Goal: Information Seeking & Learning: Compare options

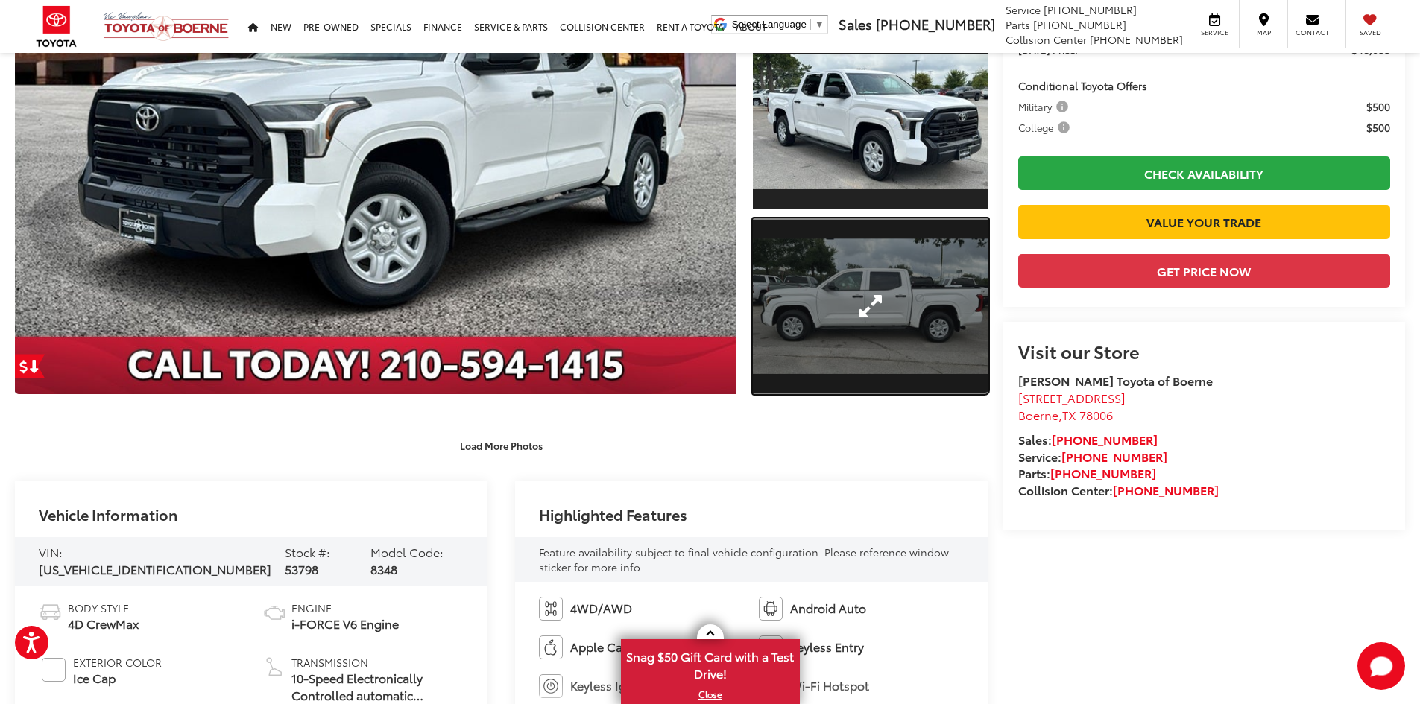
click at [875, 329] on link "Expand Photo 3" at bounding box center [871, 306] width 236 height 177
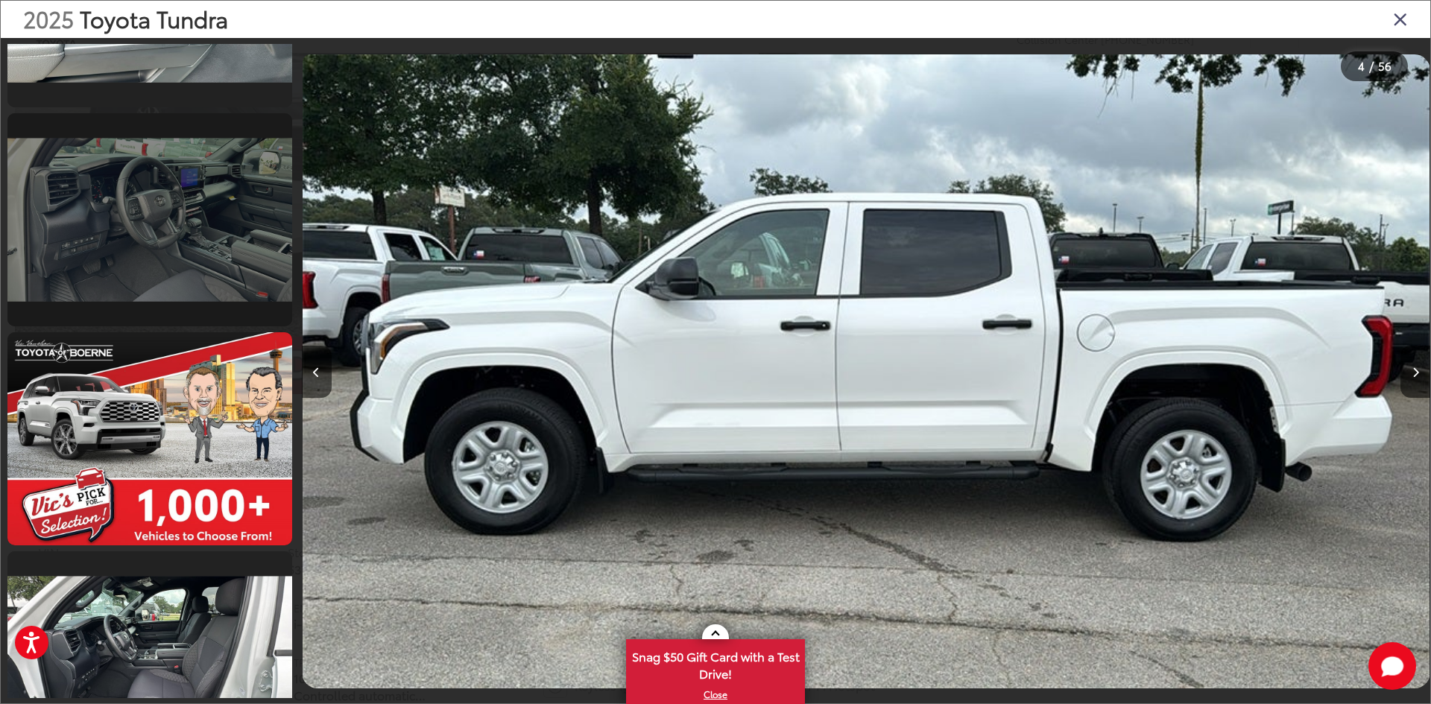
scroll to position [3243, 0]
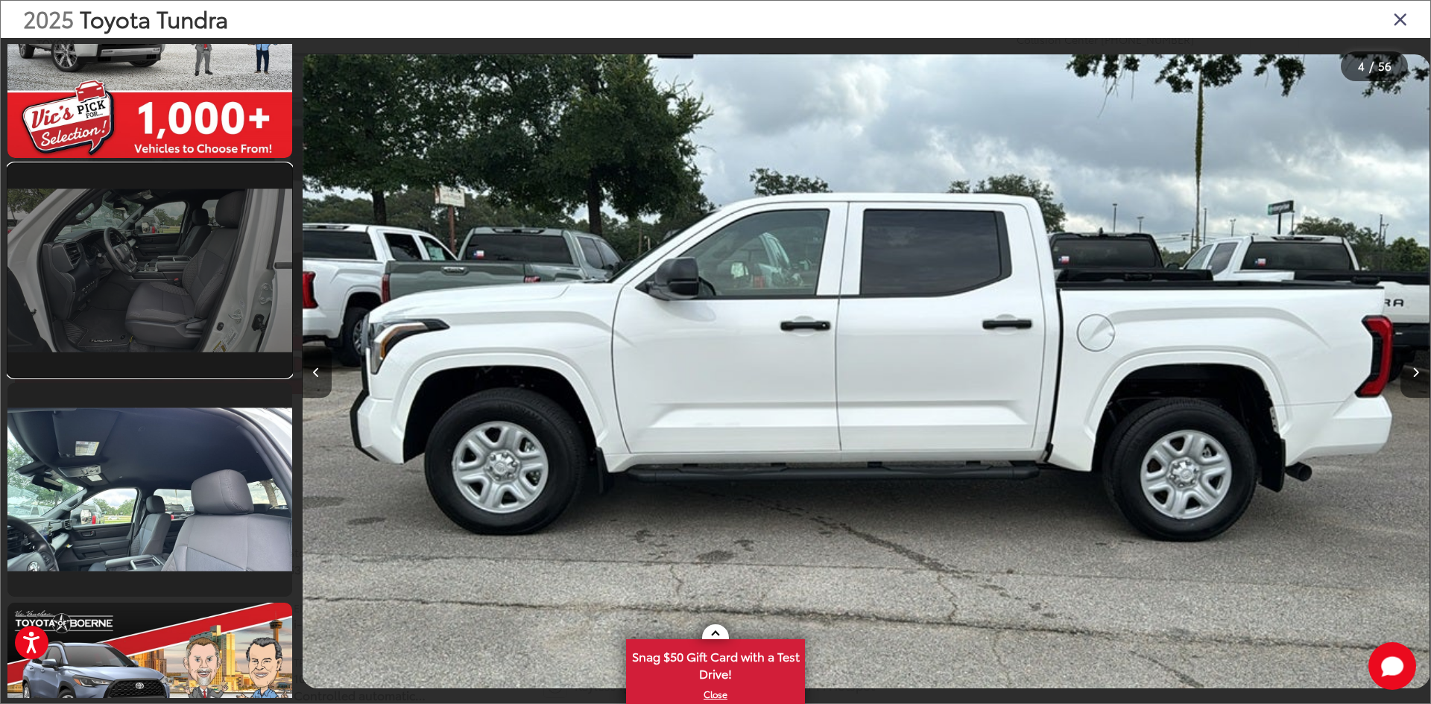
click at [186, 326] on link at bounding box center [149, 270] width 285 height 213
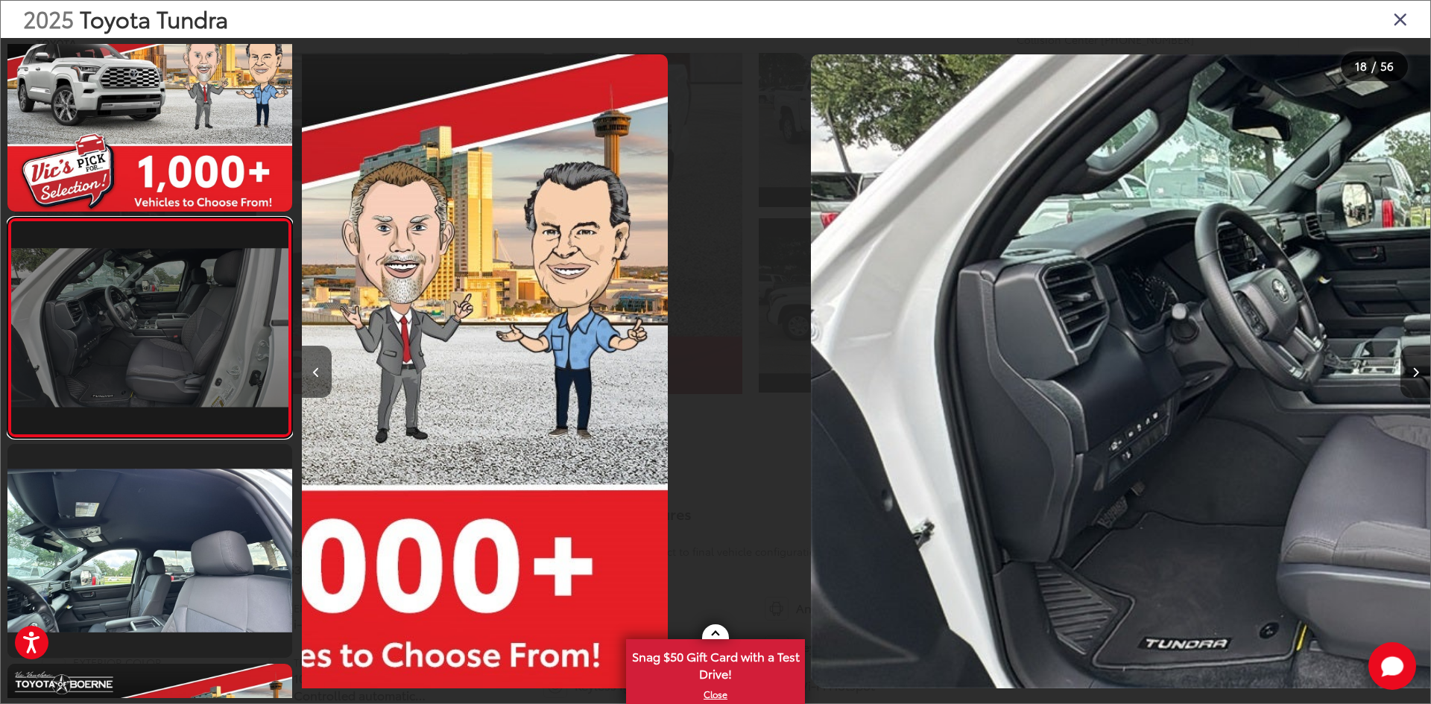
scroll to position [0, 19190]
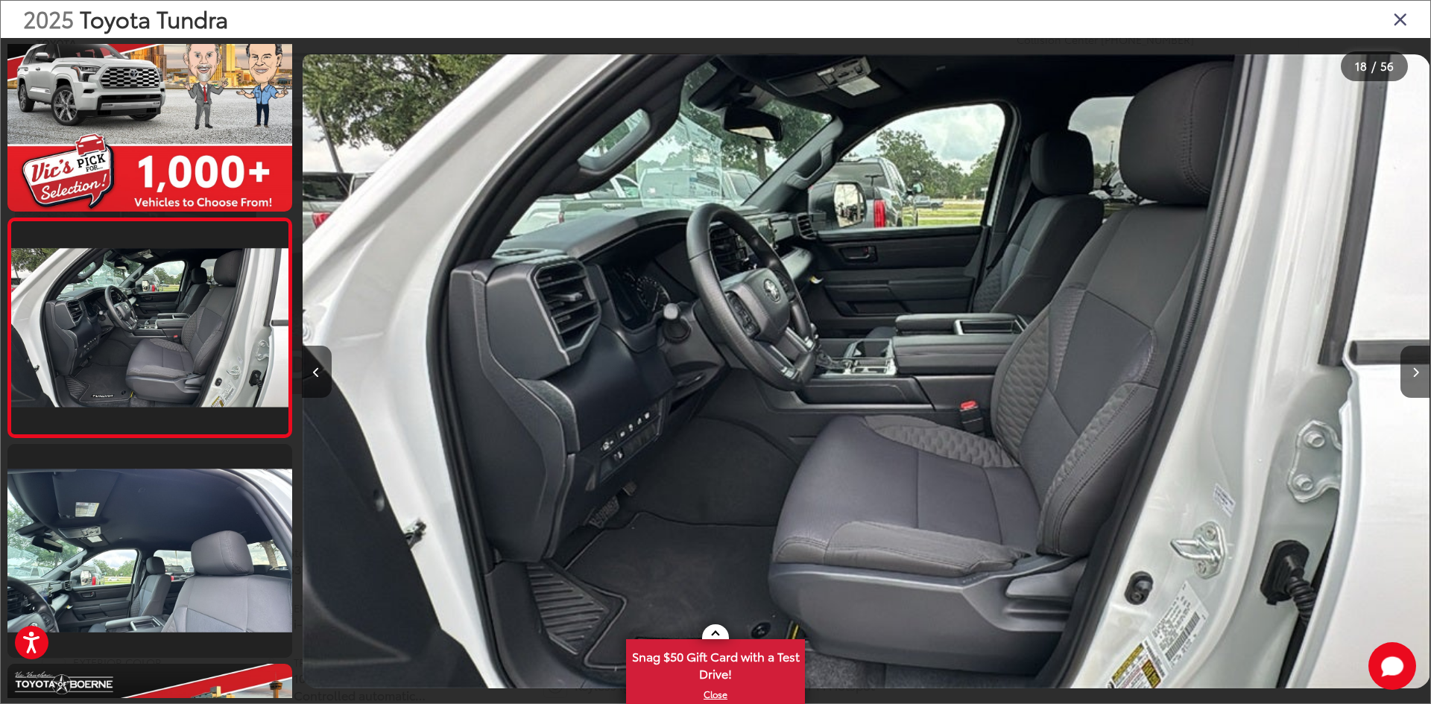
click at [1404, 17] on icon "Close gallery" at bounding box center [1400, 18] width 15 height 19
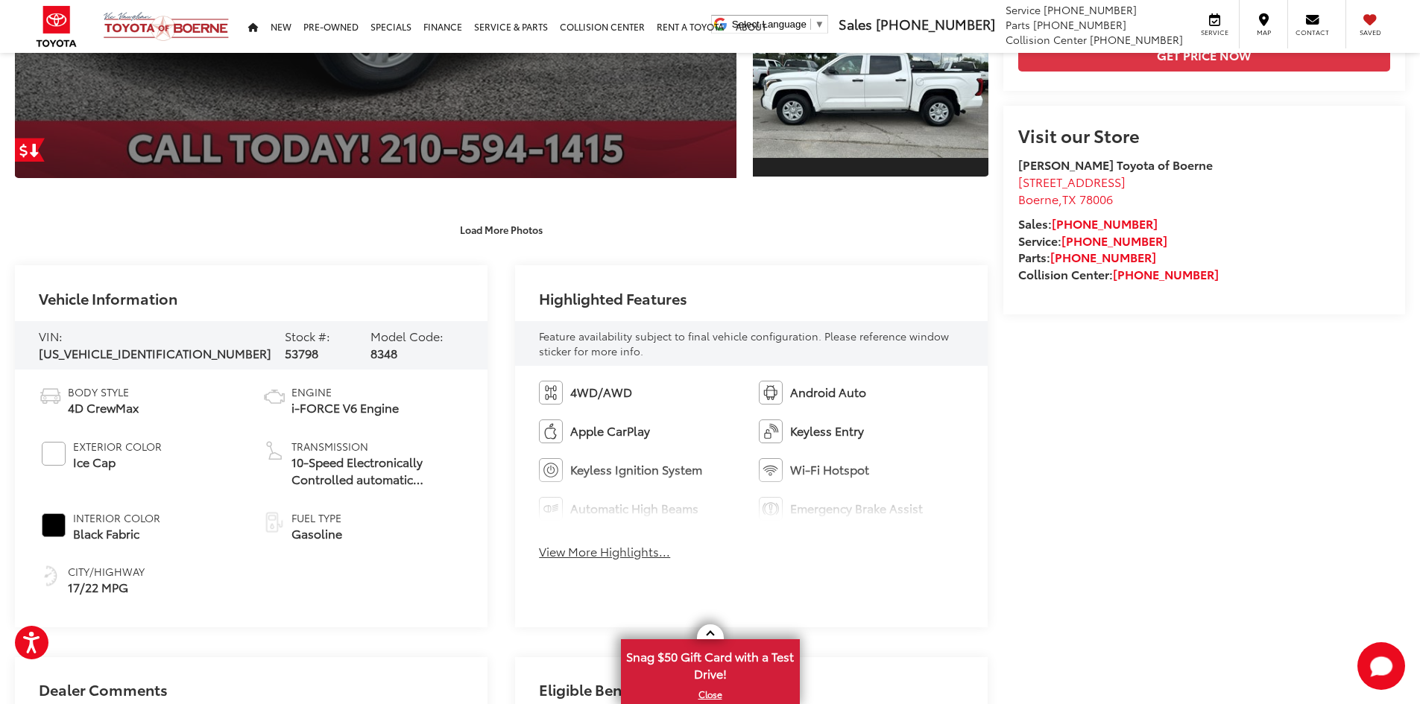
scroll to position [592, 0]
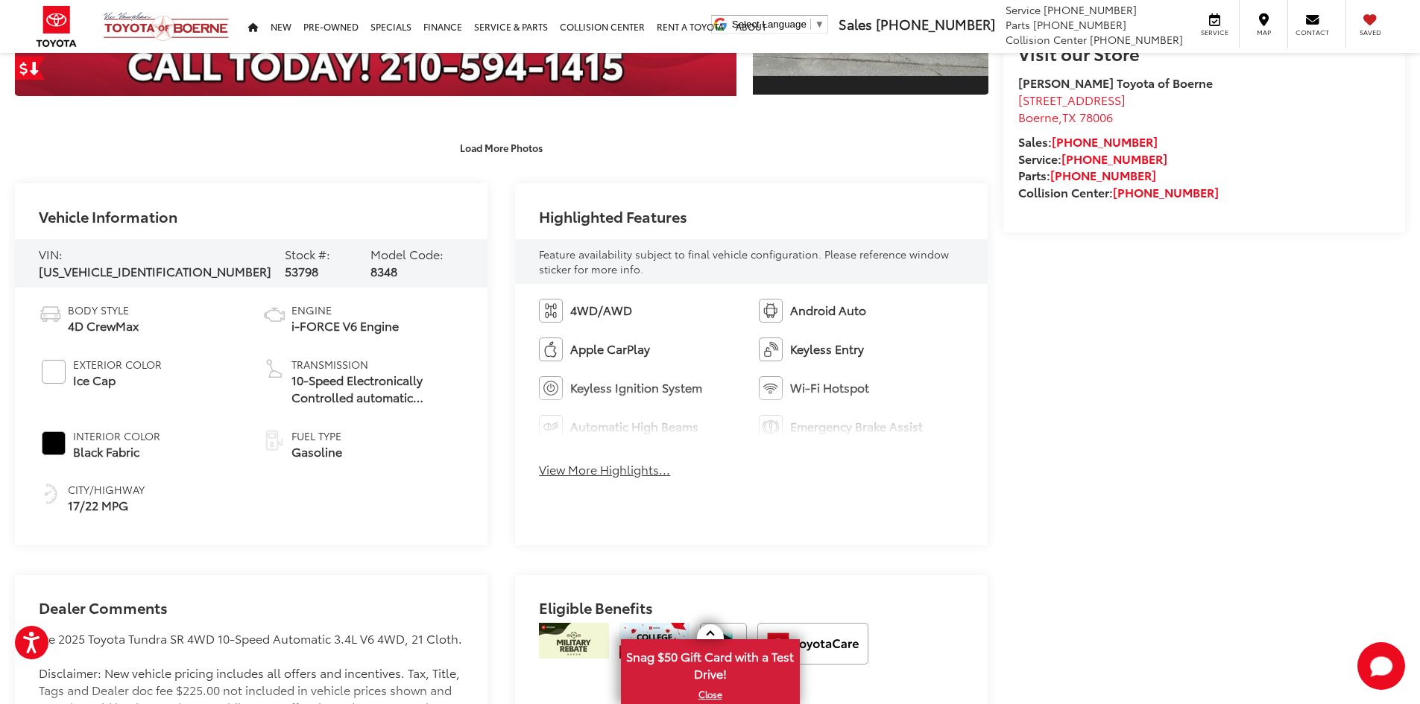
click at [631, 467] on button "View More Highlights..." at bounding box center [604, 469] width 131 height 17
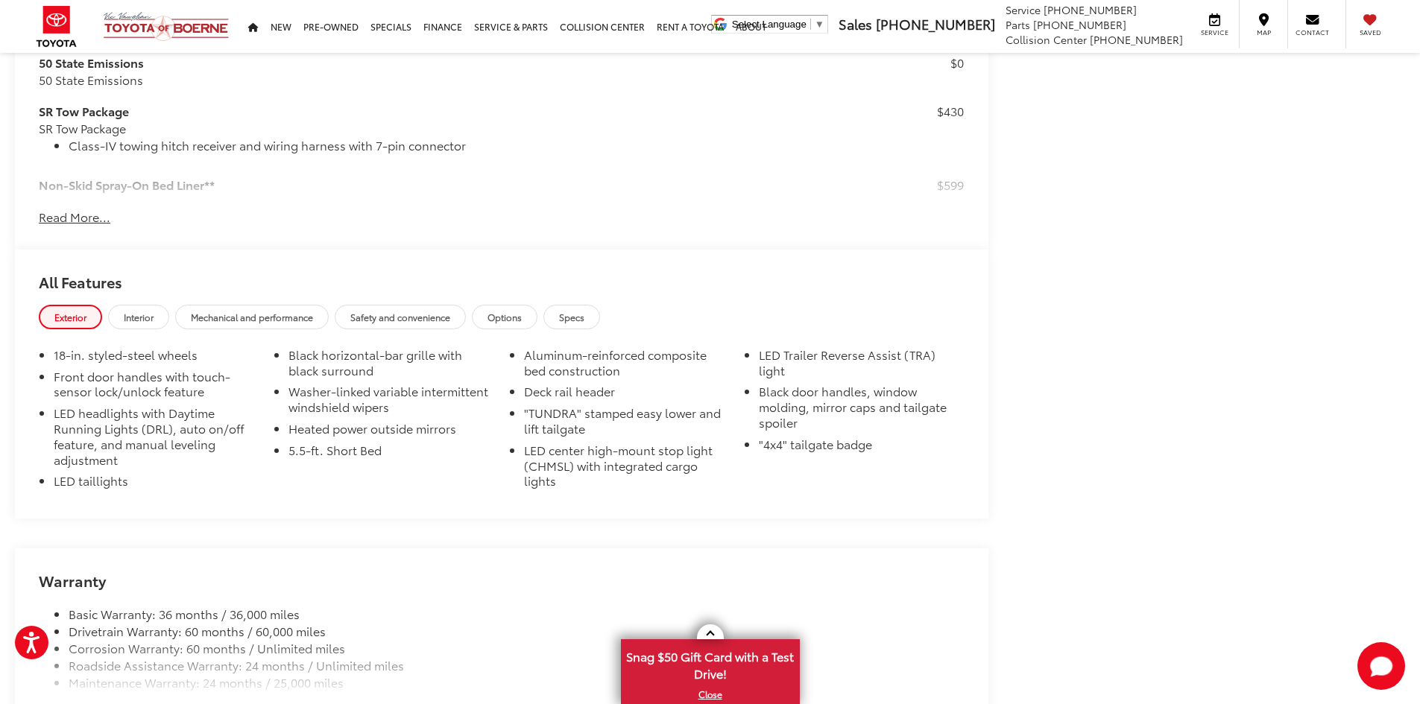
scroll to position [1561, 0]
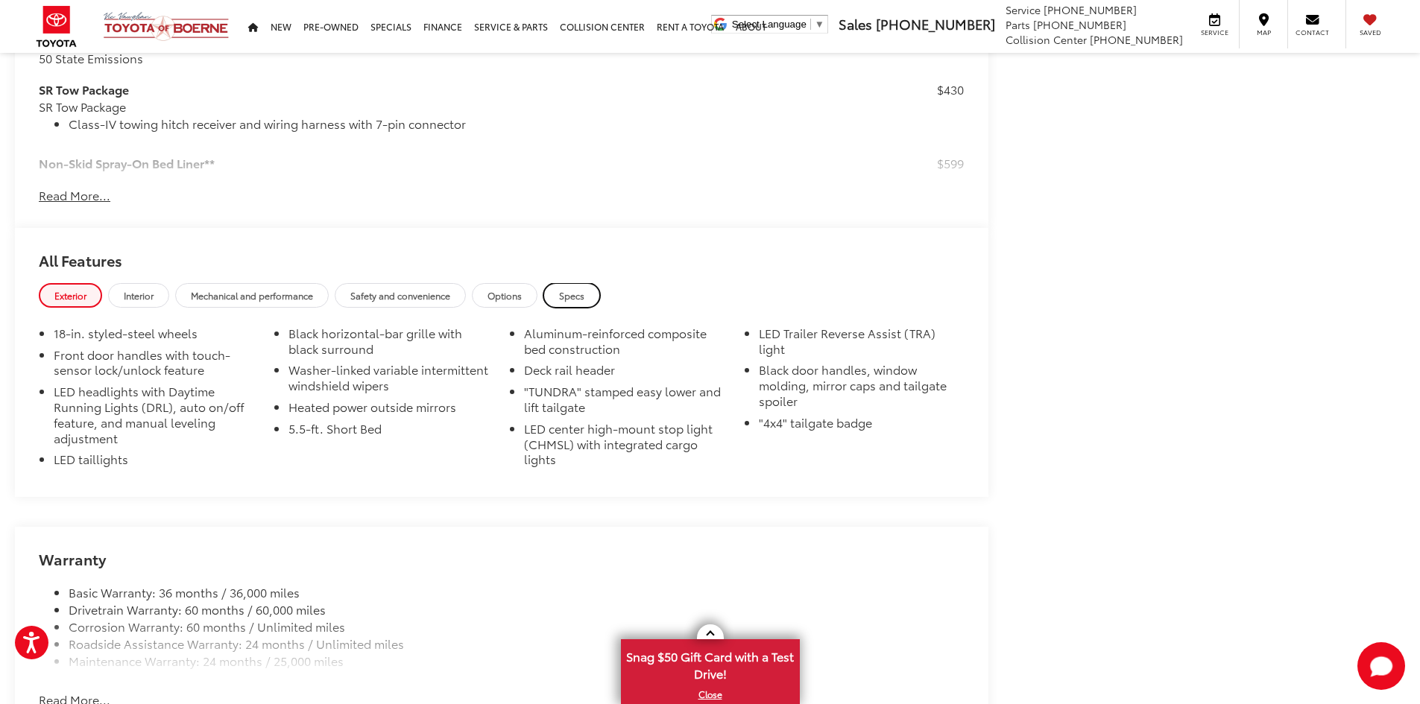
click at [590, 300] on link "Specs" at bounding box center [571, 295] width 57 height 25
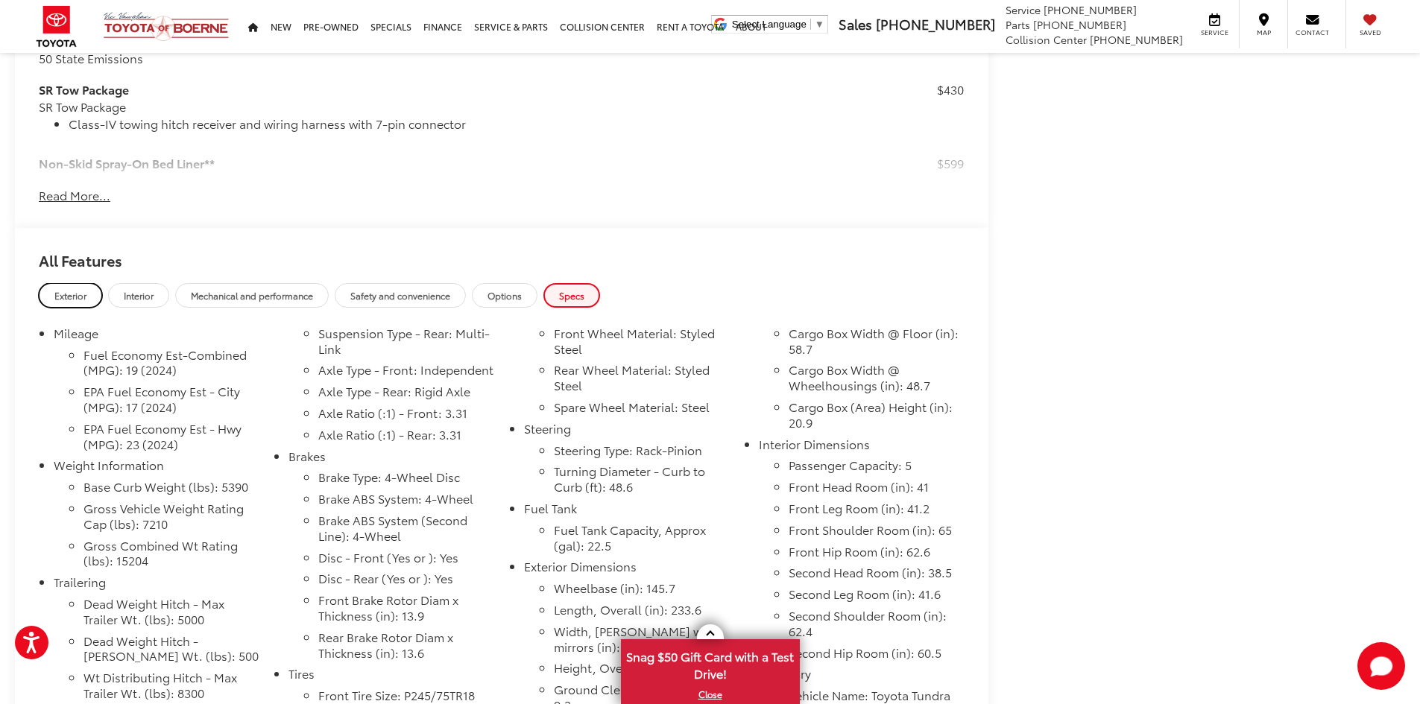
click at [57, 288] on link "Exterior" at bounding box center [70, 295] width 63 height 25
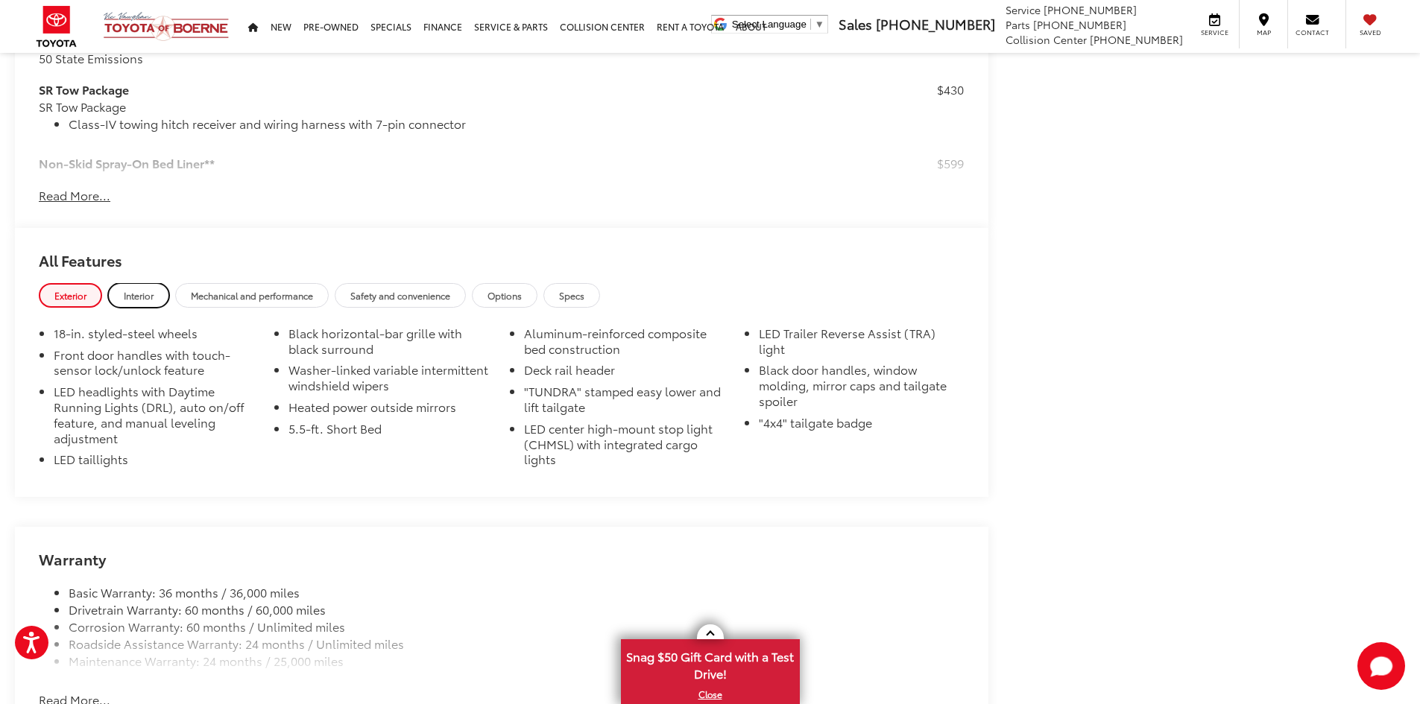
click at [142, 299] on span "Interior" at bounding box center [139, 295] width 30 height 13
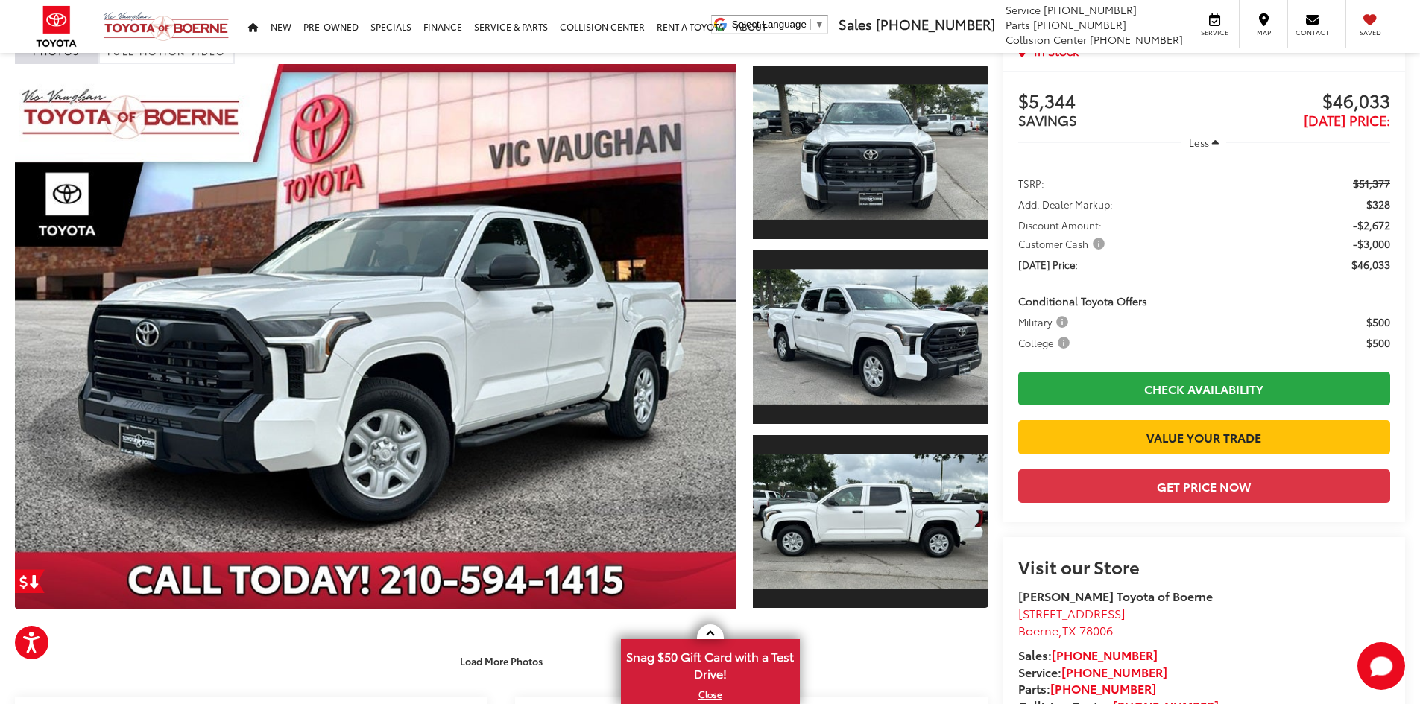
scroll to position [70, 0]
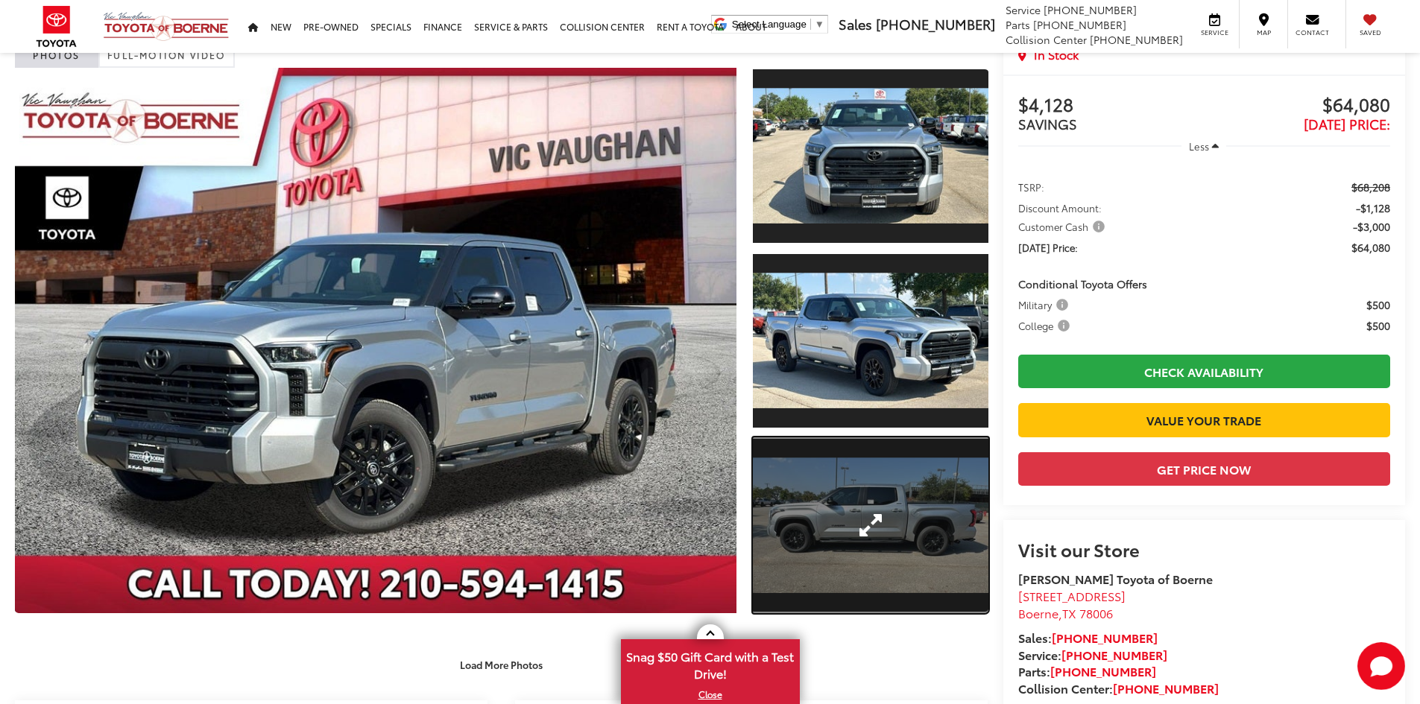
click at [860, 448] on link "Expand Photo 3" at bounding box center [871, 526] width 236 height 177
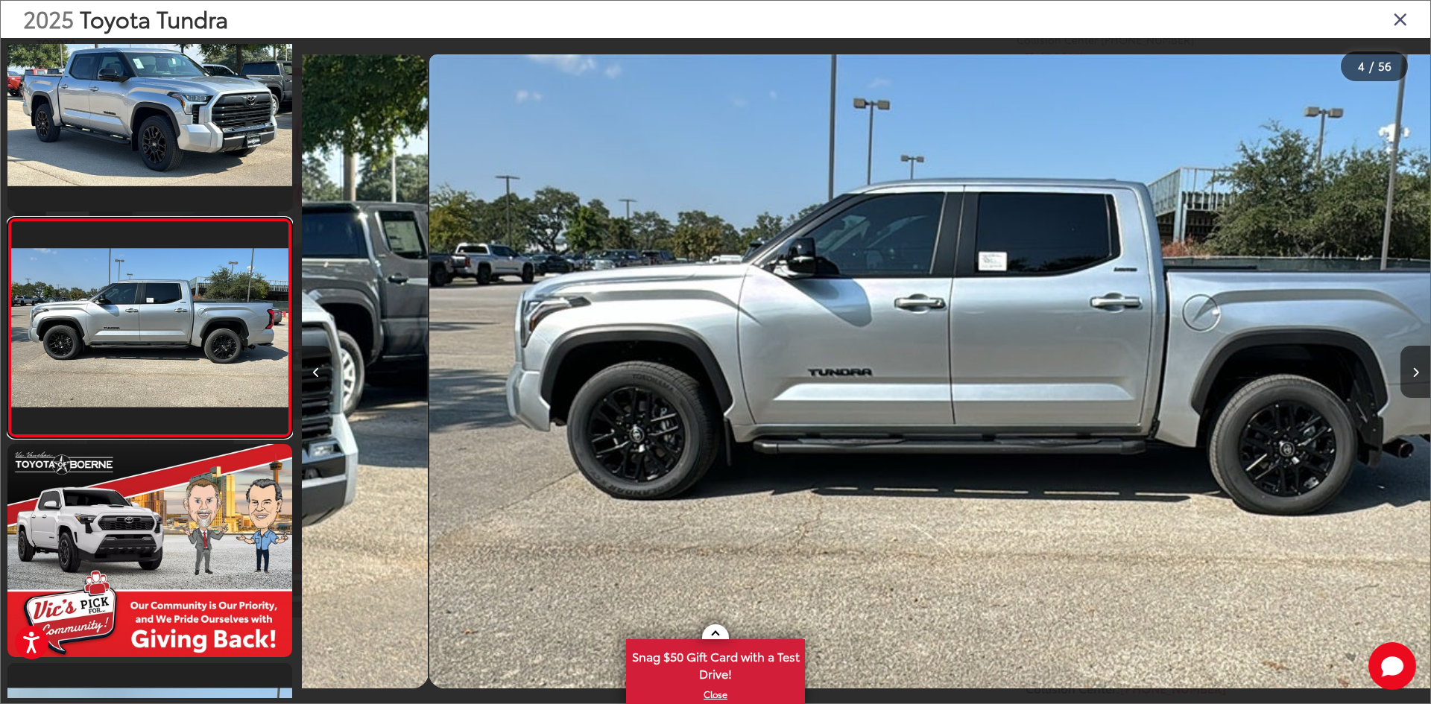
scroll to position [0, 3386]
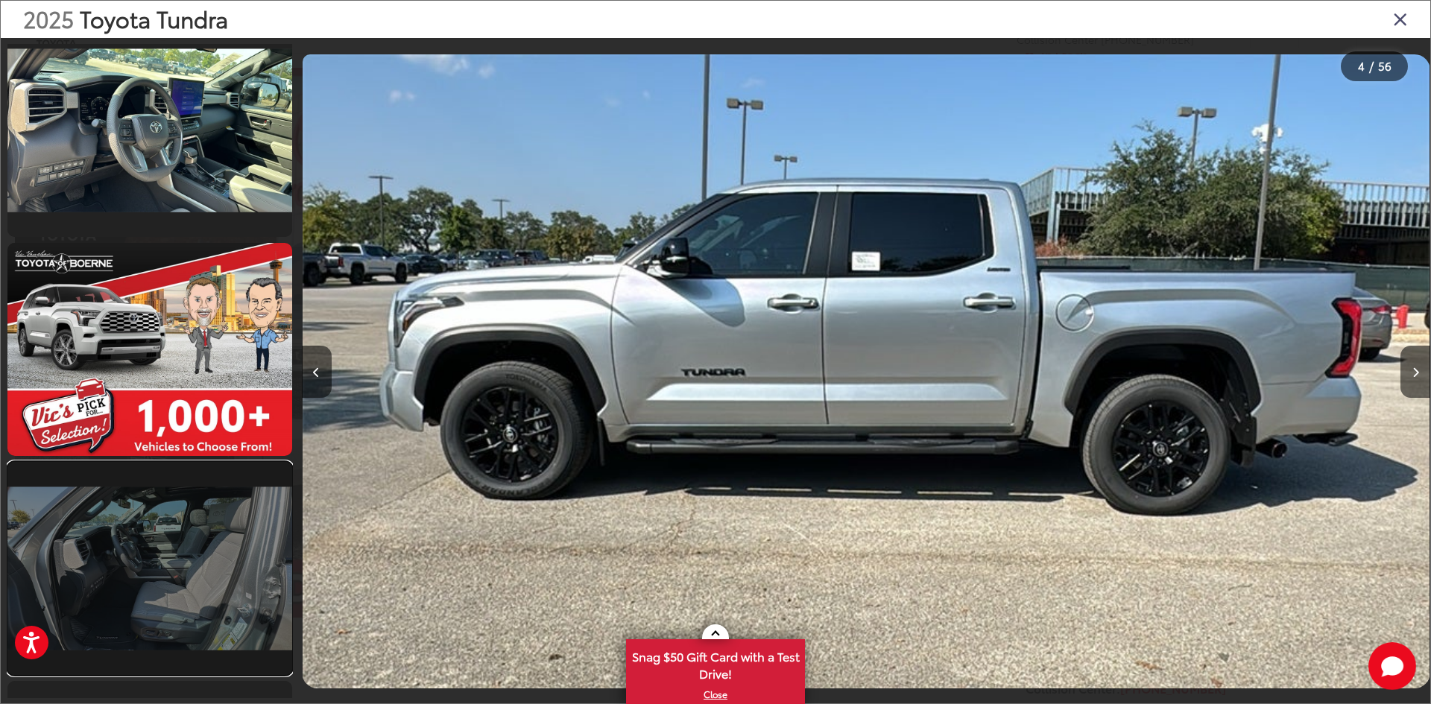
click at [205, 552] on link at bounding box center [149, 568] width 285 height 213
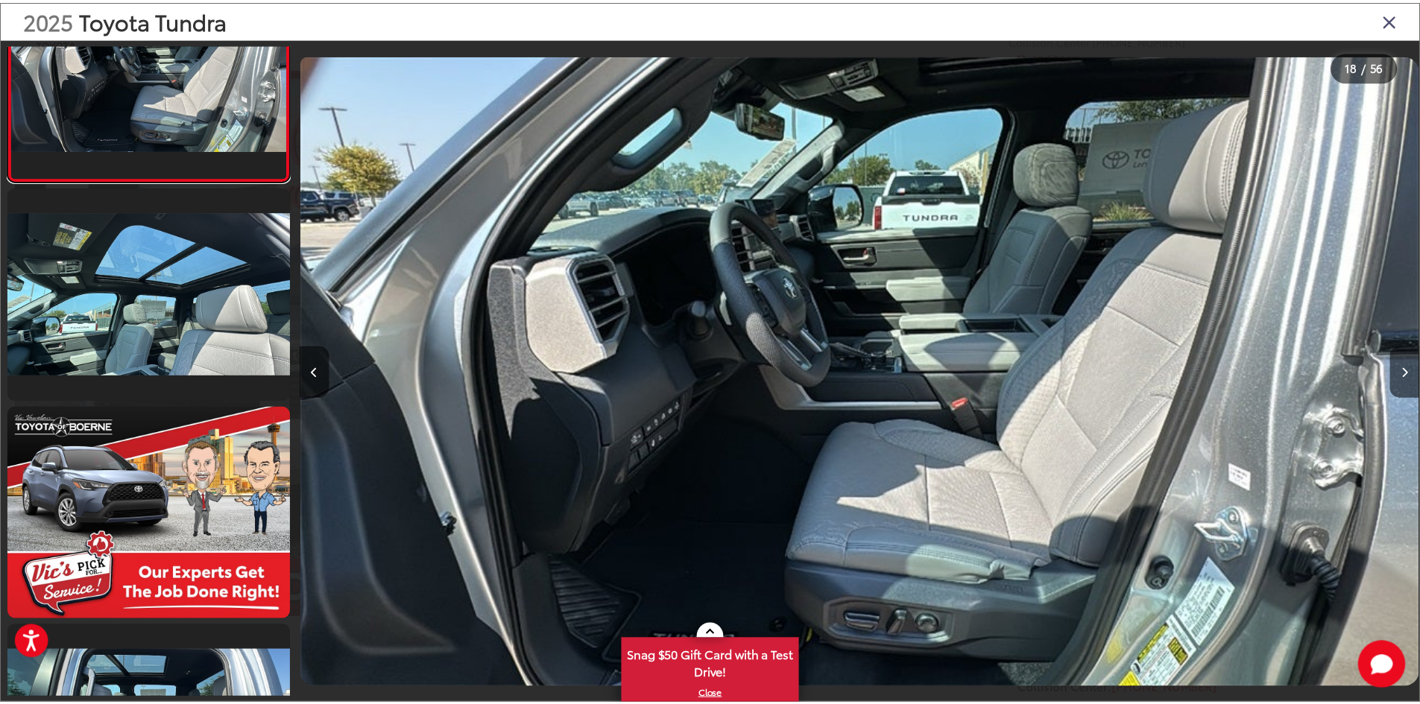
scroll to position [3853, 0]
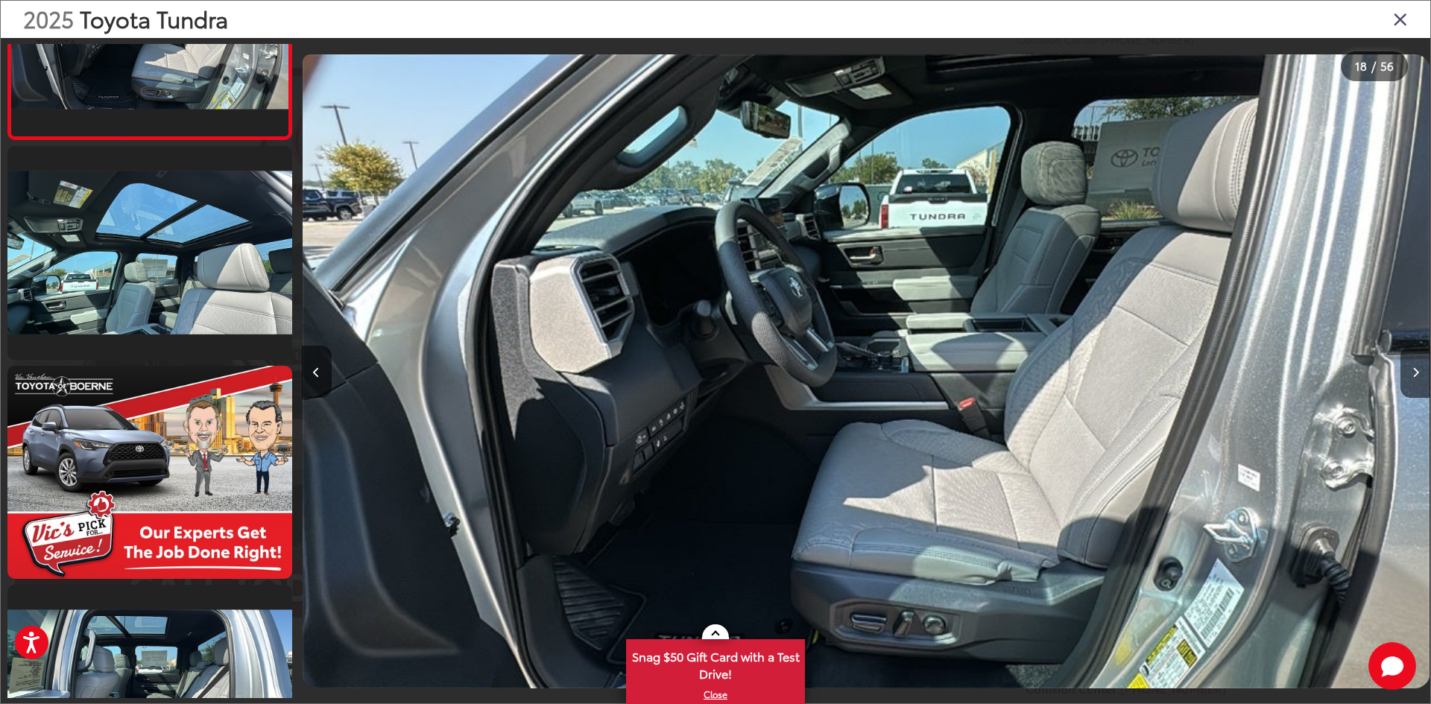
click at [1405, 22] on icon "Close gallery" at bounding box center [1400, 18] width 15 height 19
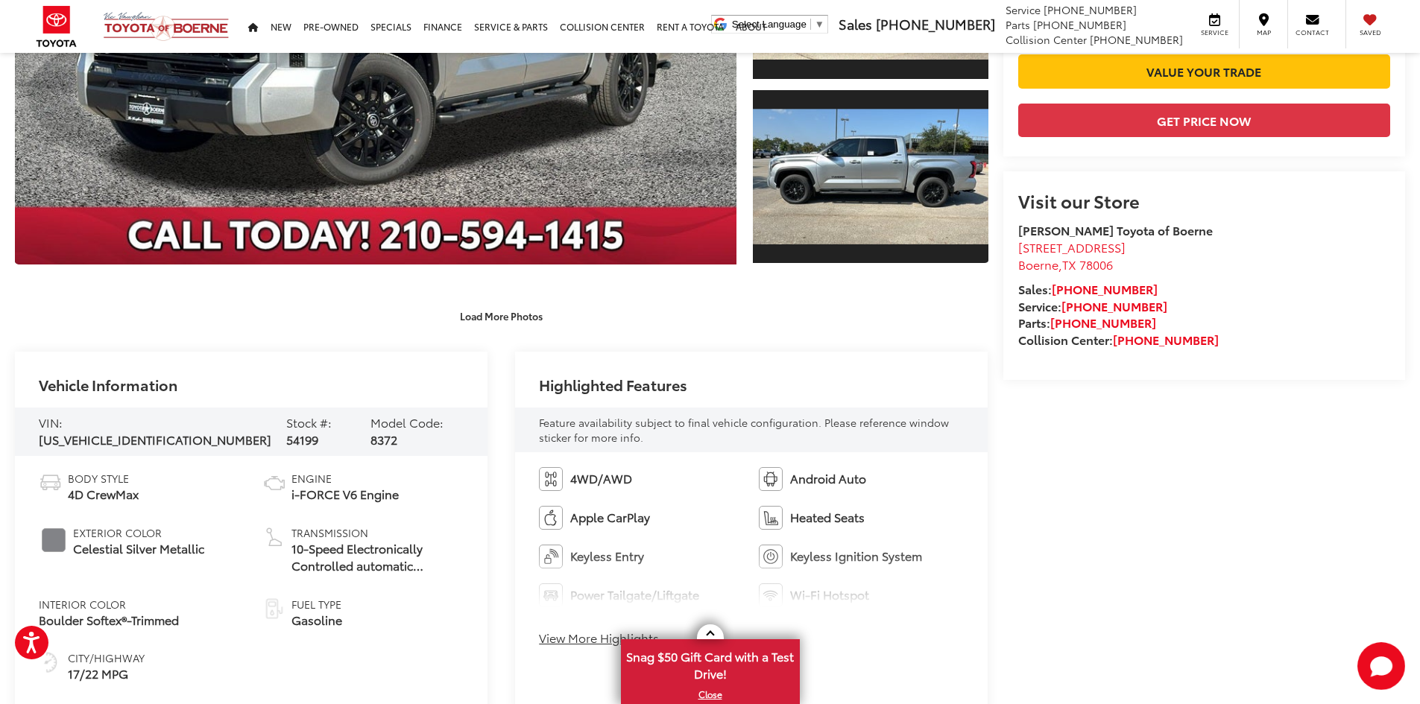
scroll to position [596, 0]
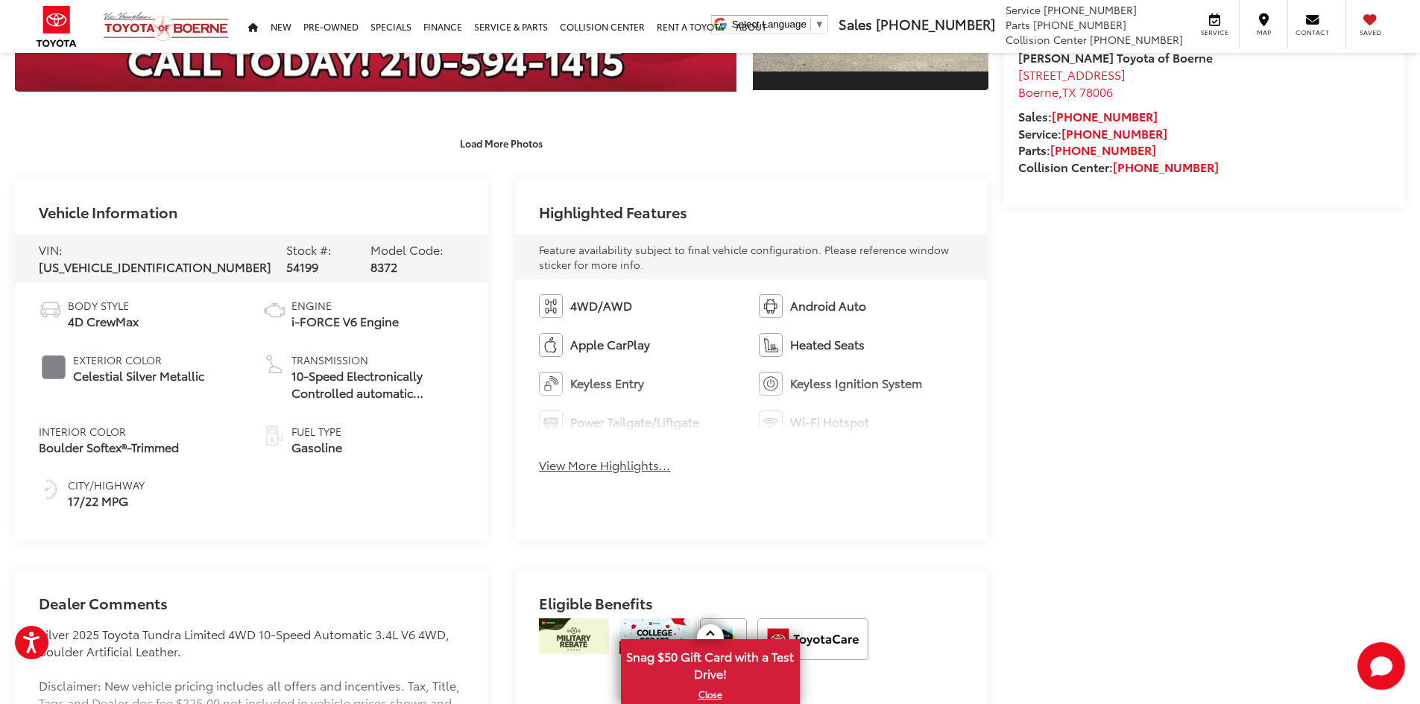
click at [587, 475] on div "4WD/AWD Android Auto Apple CarPlay Heated Seats Keyless Entry Keyless Ignition …" at bounding box center [751, 389] width 473 height 218
click at [585, 467] on button "View More Highlights..." at bounding box center [604, 465] width 131 height 17
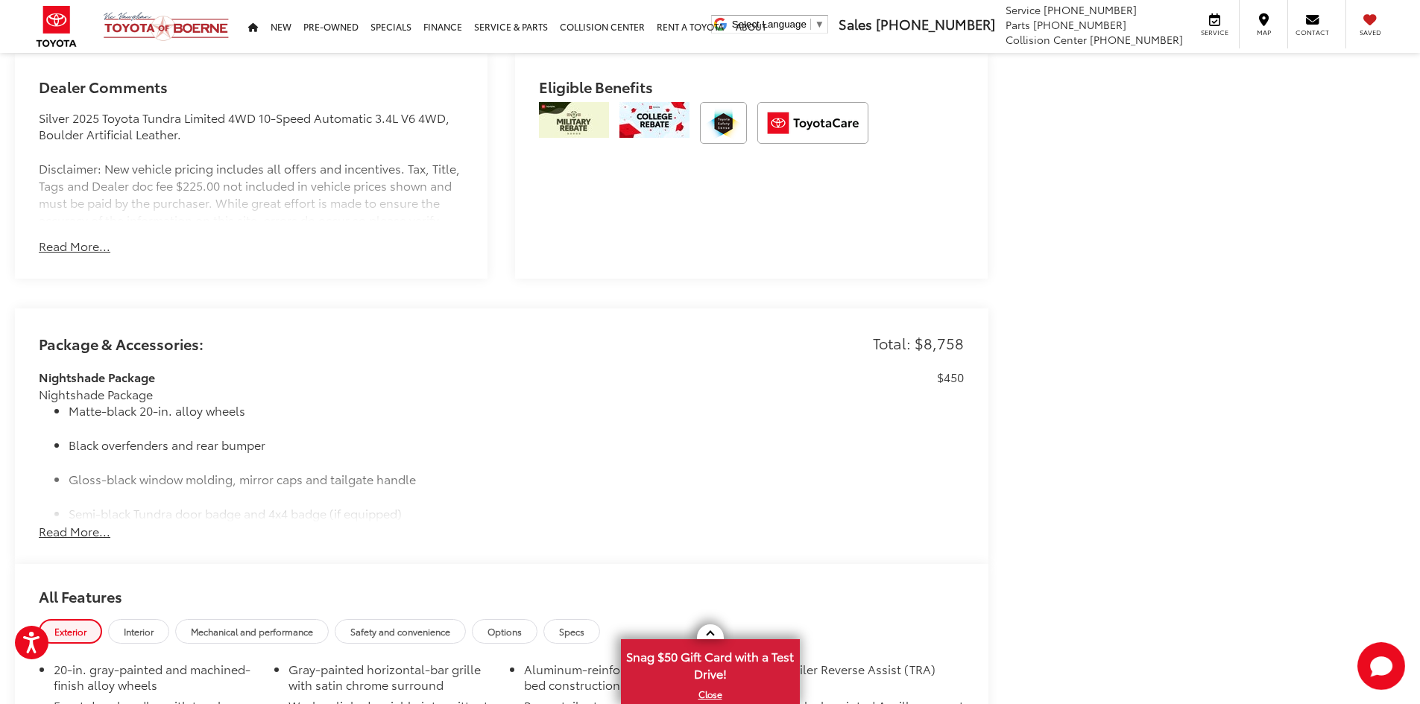
scroll to position [1342, 0]
click at [51, 249] on button "Read More..." at bounding box center [75, 245] width 72 height 17
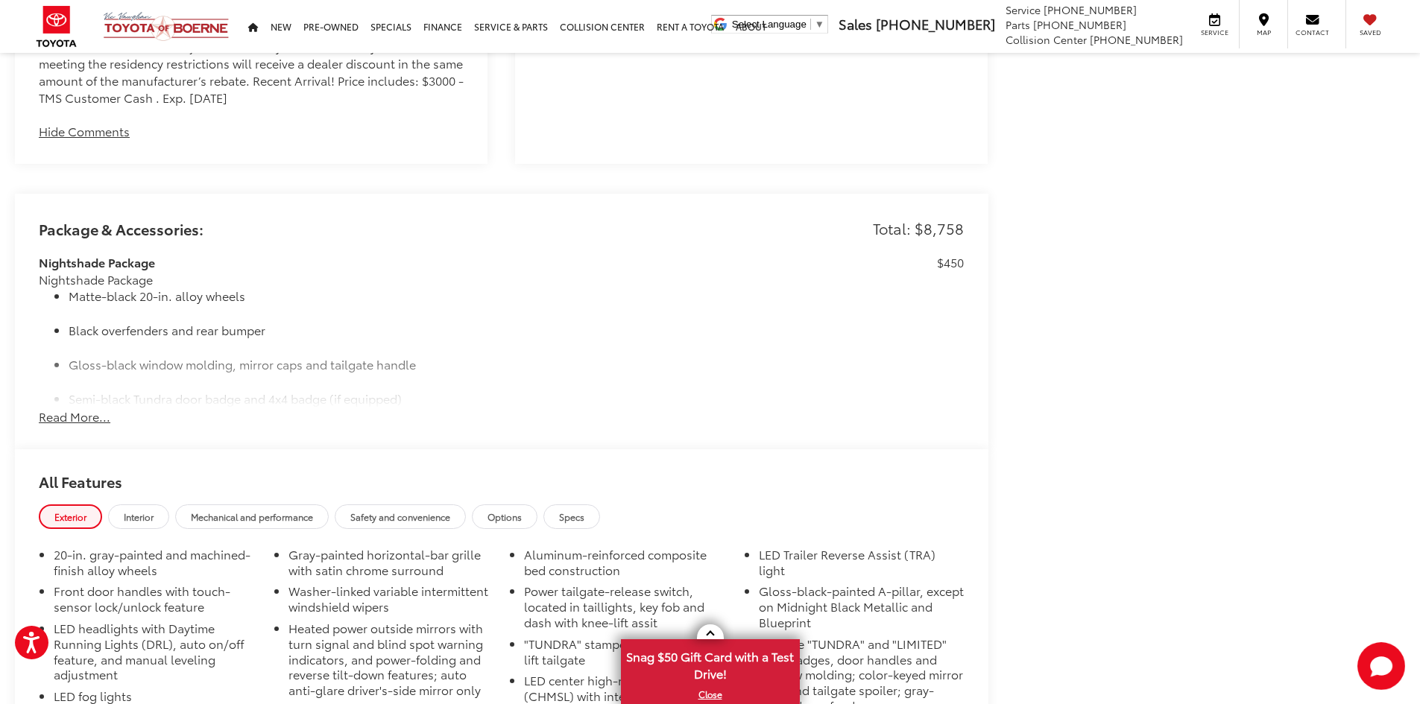
click at [76, 421] on button "Read More..." at bounding box center [75, 416] width 72 height 17
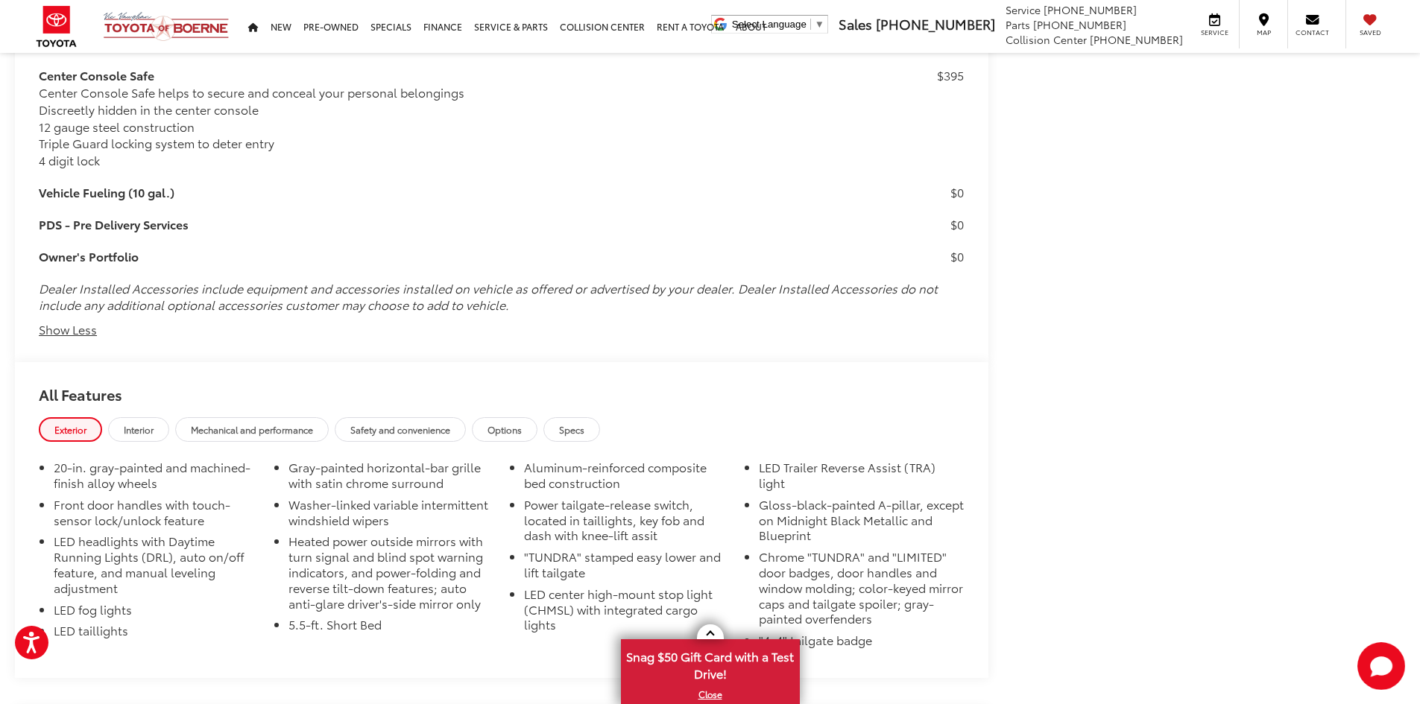
scroll to position [3534, 0]
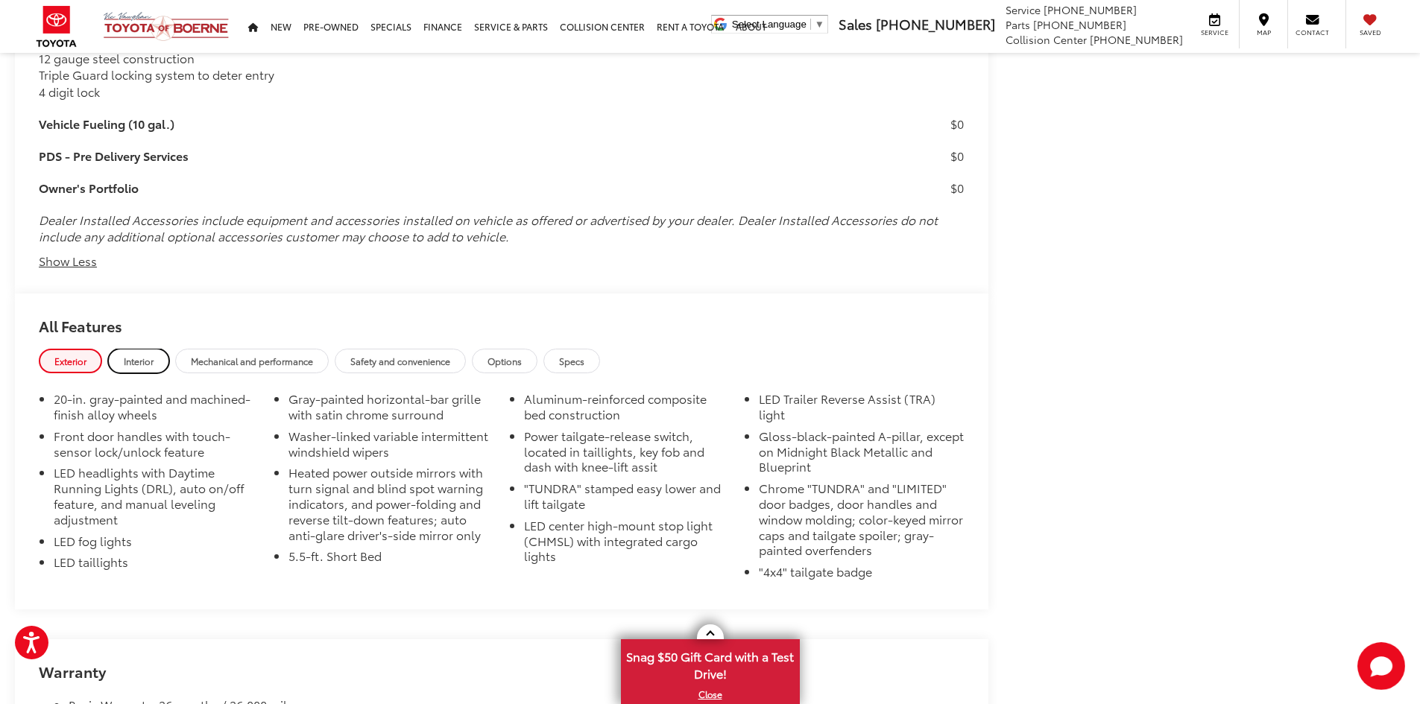
click at [156, 364] on link "Interior" at bounding box center [138, 361] width 61 height 25
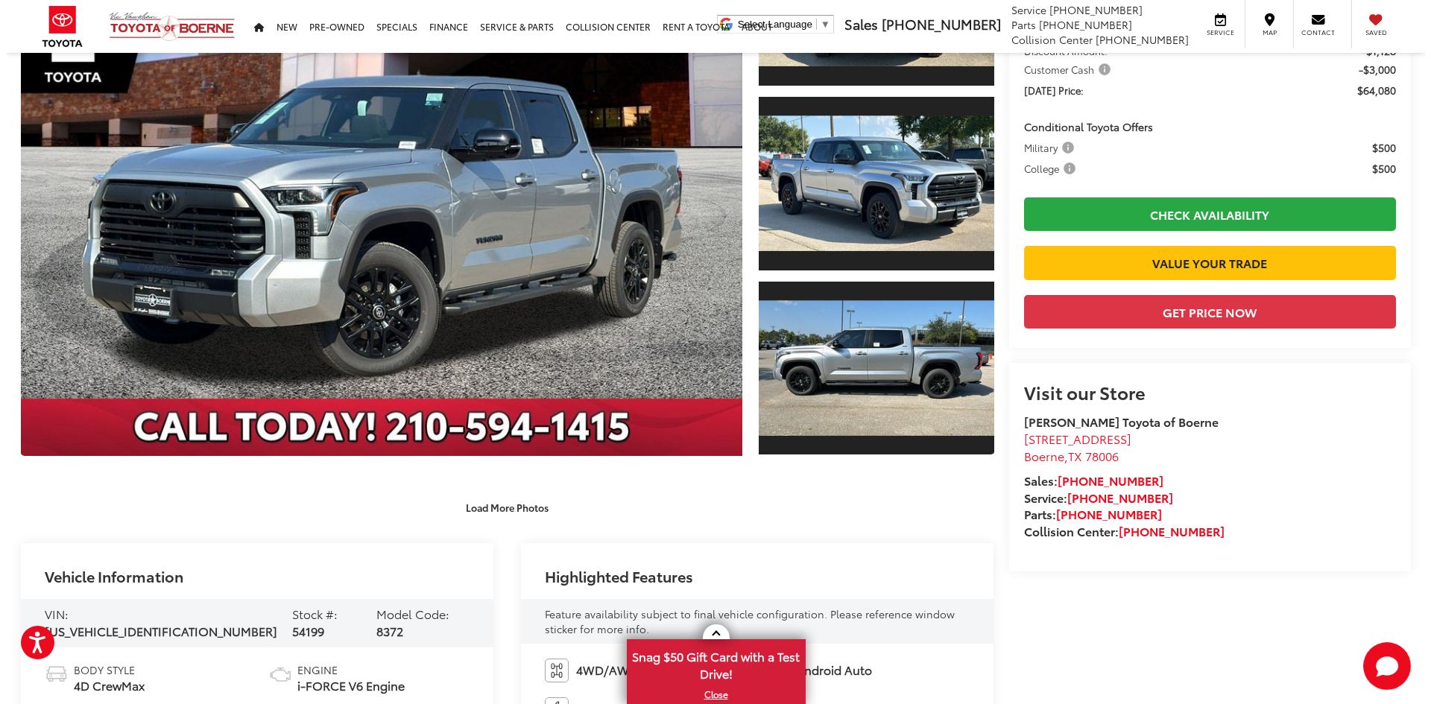
scroll to position [180, 0]
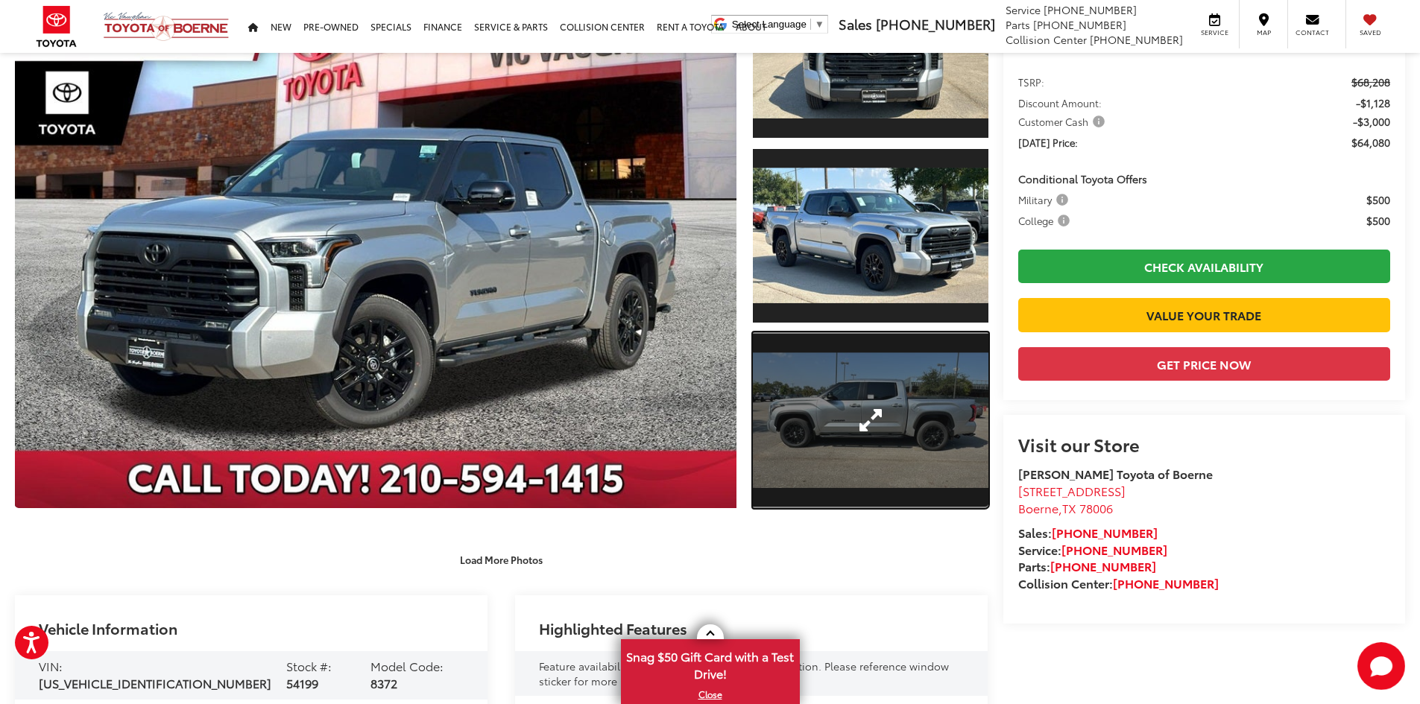
click at [842, 394] on link "Expand Photo 3" at bounding box center [871, 420] width 236 height 177
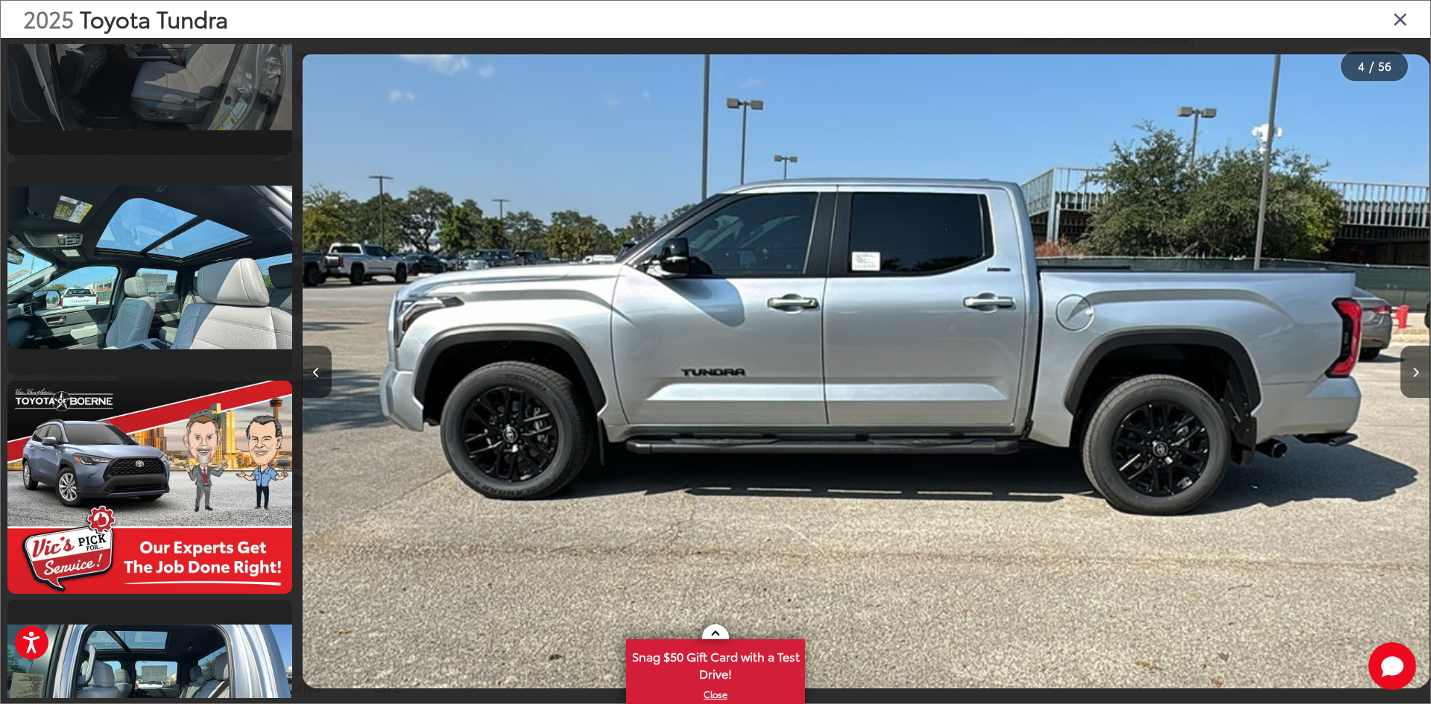
scroll to position [3840, 0]
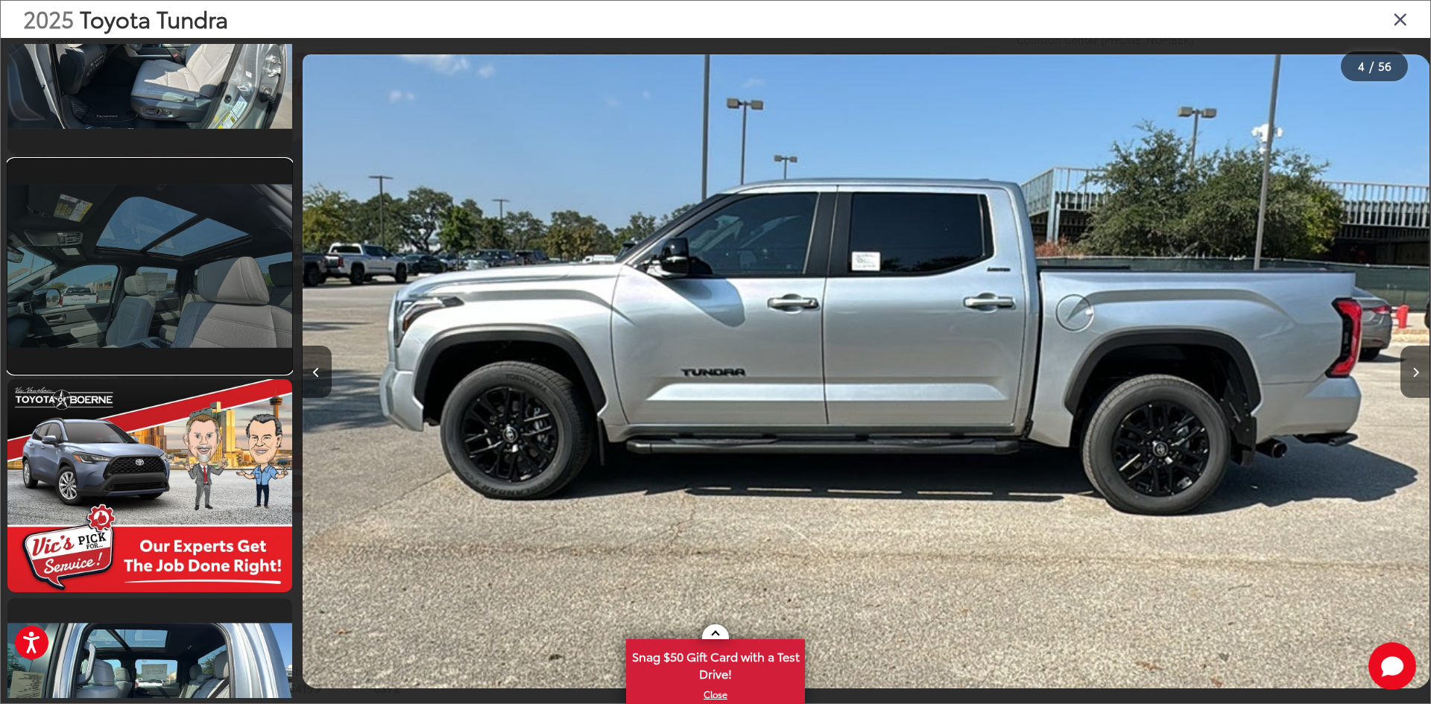
click at [221, 292] on link at bounding box center [149, 266] width 285 height 213
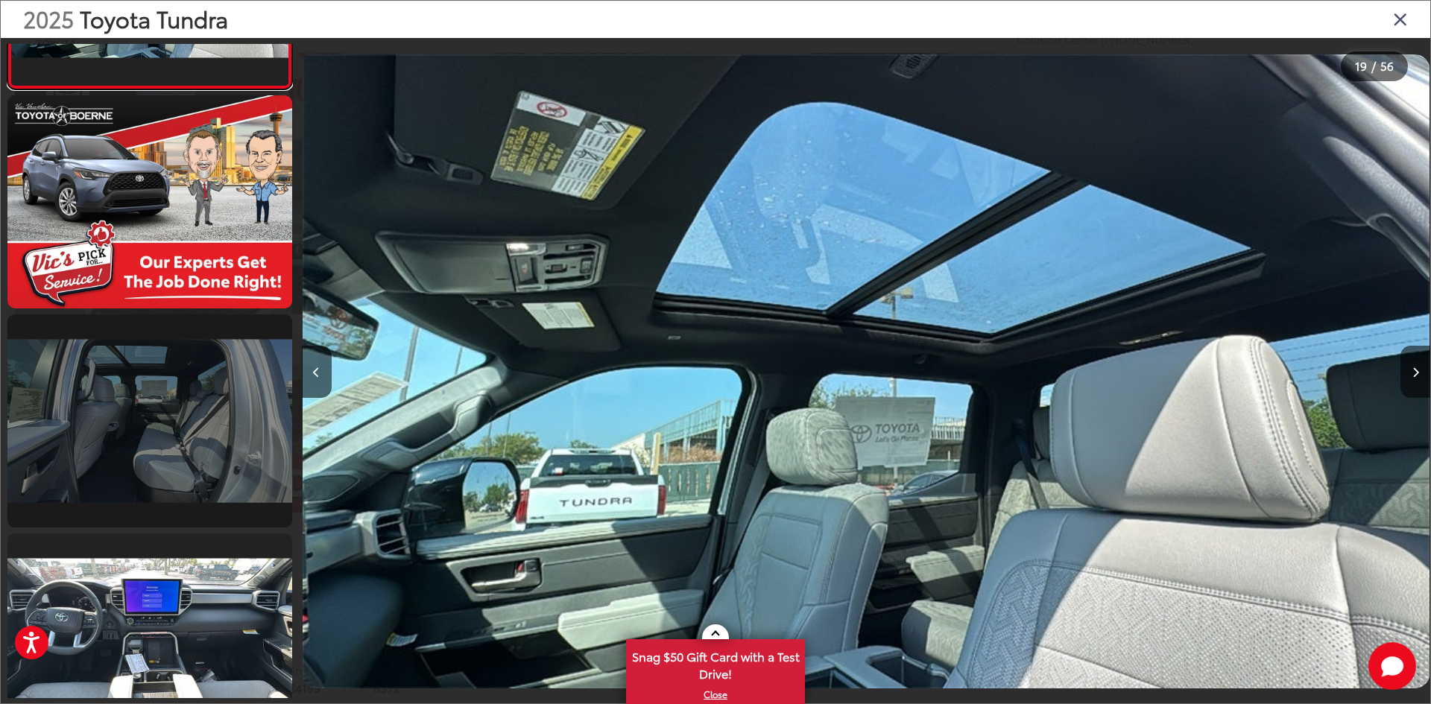
scroll to position [4147, 0]
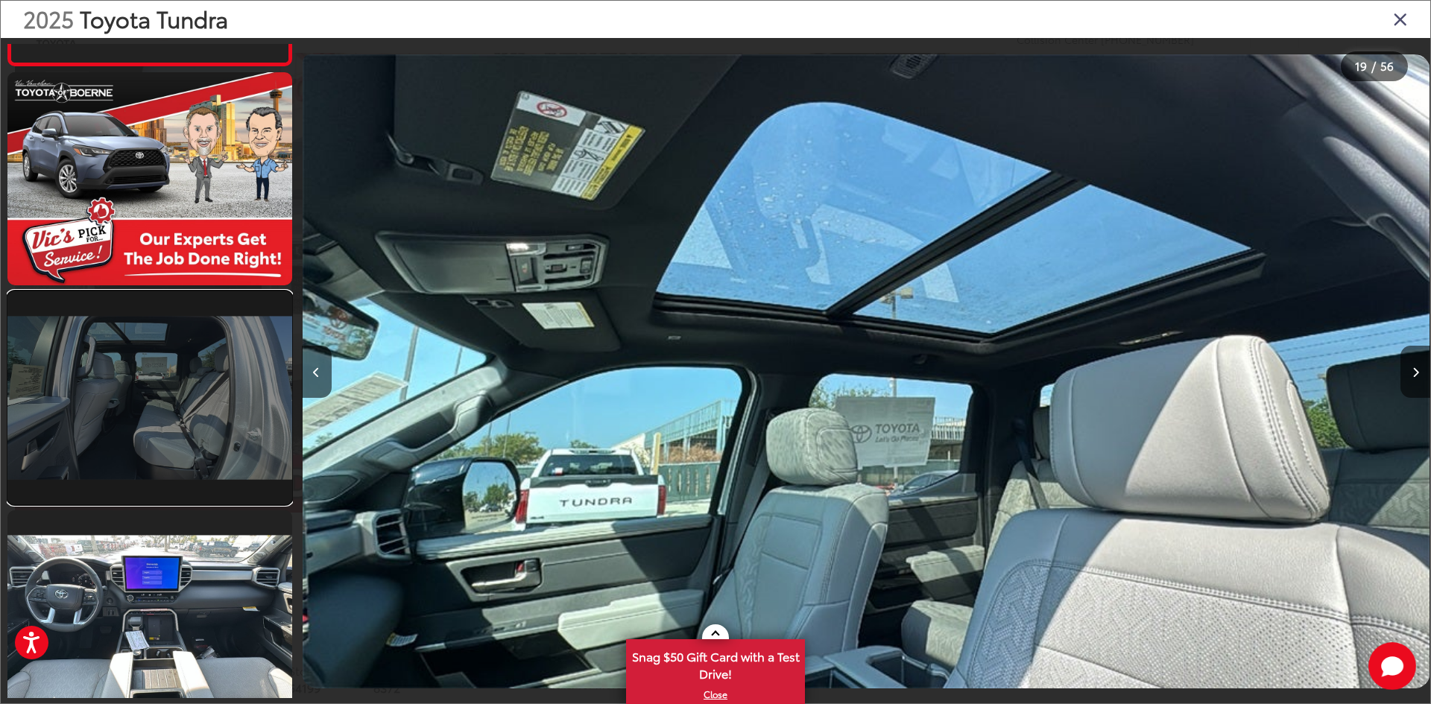
click at [200, 400] on link at bounding box center [149, 397] width 285 height 213
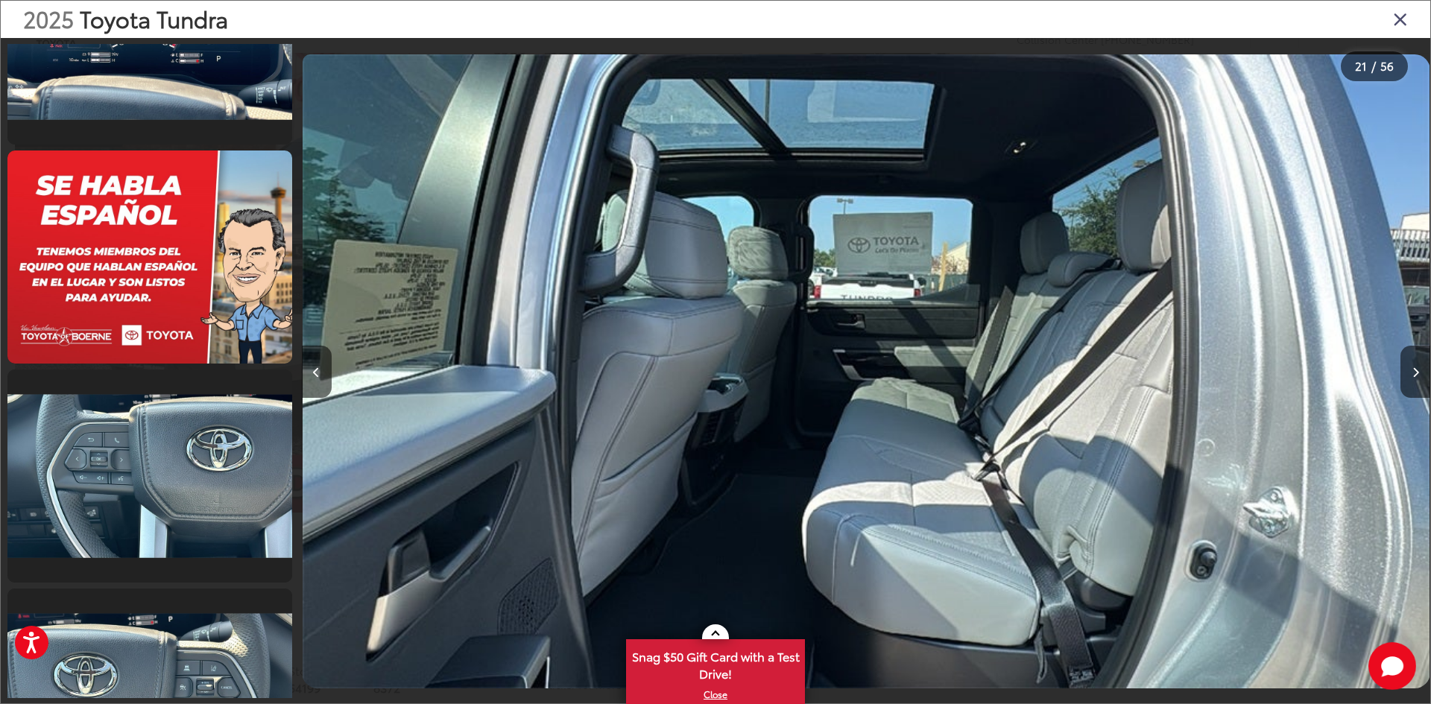
scroll to position [5480, 0]
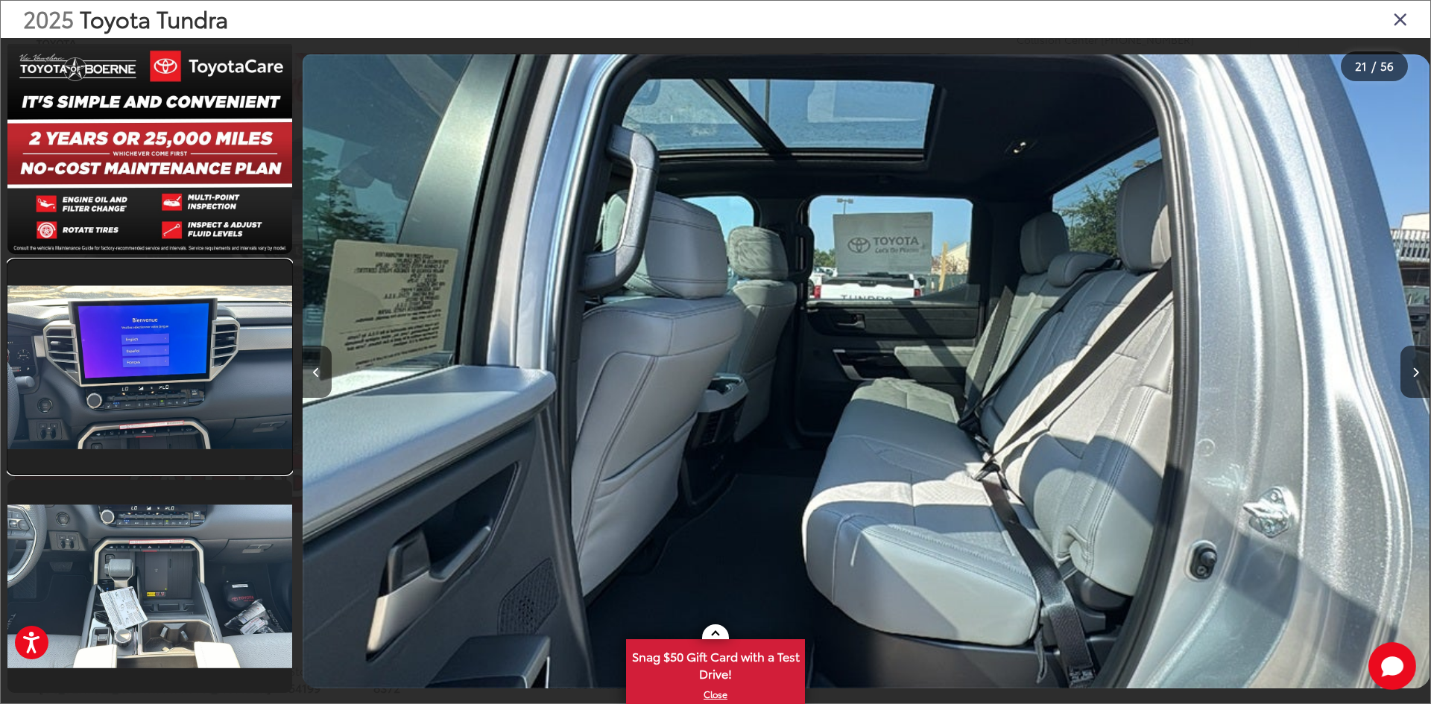
click at [200, 400] on link at bounding box center [149, 366] width 285 height 213
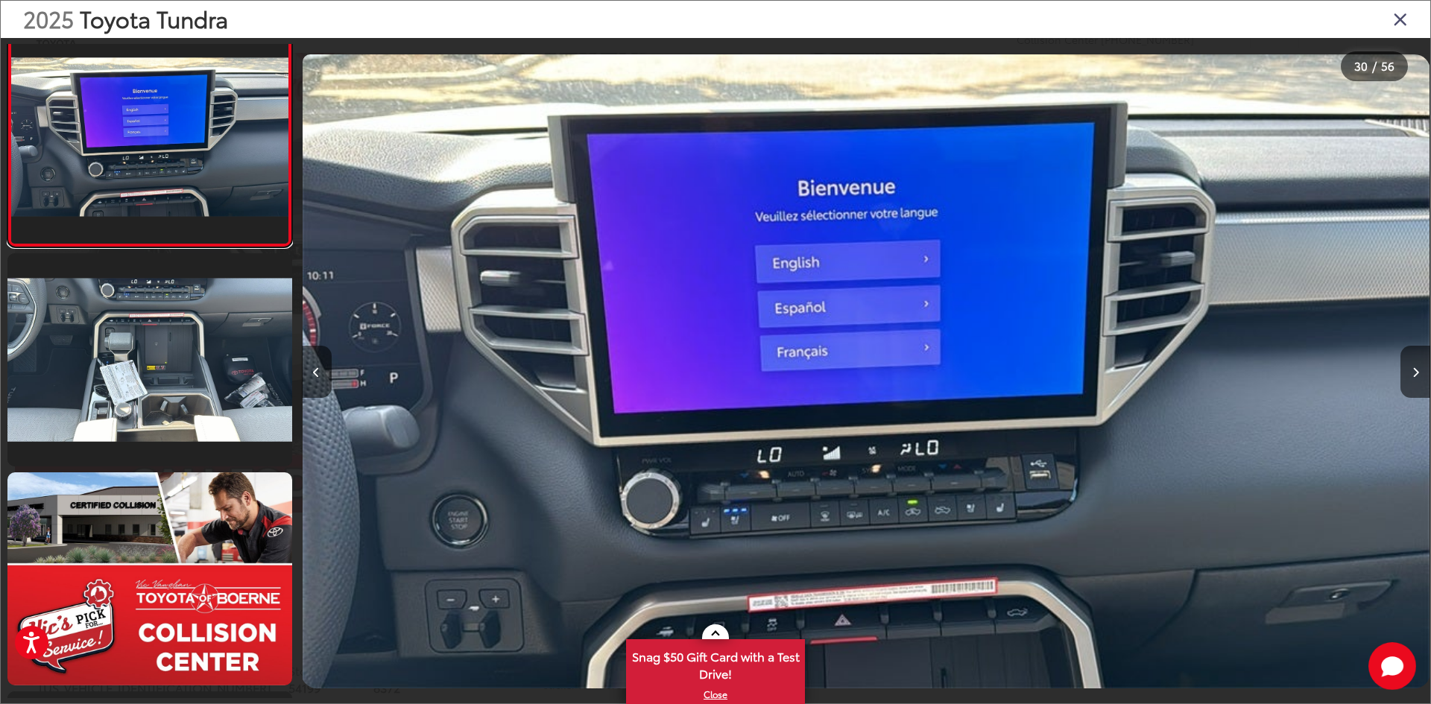
scroll to position [6410, 0]
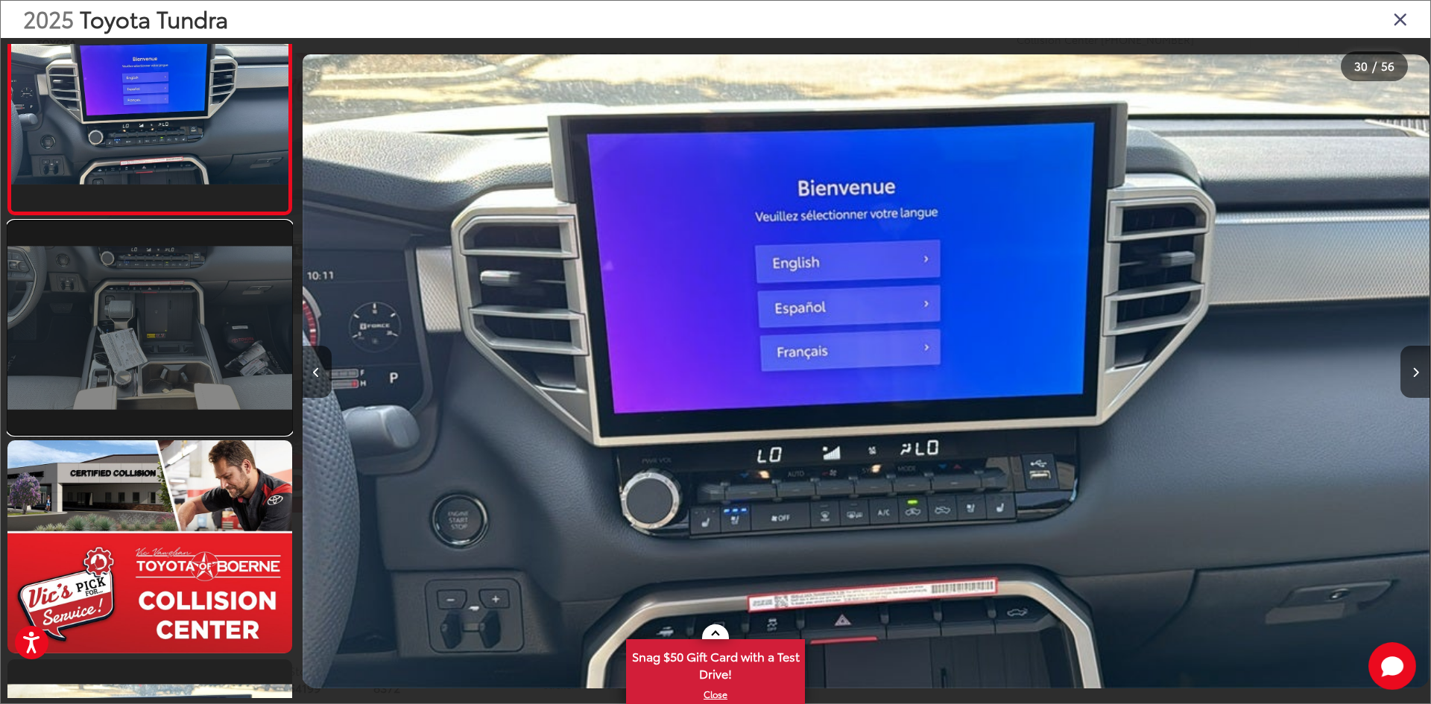
click at [190, 364] on link at bounding box center [149, 327] width 285 height 213
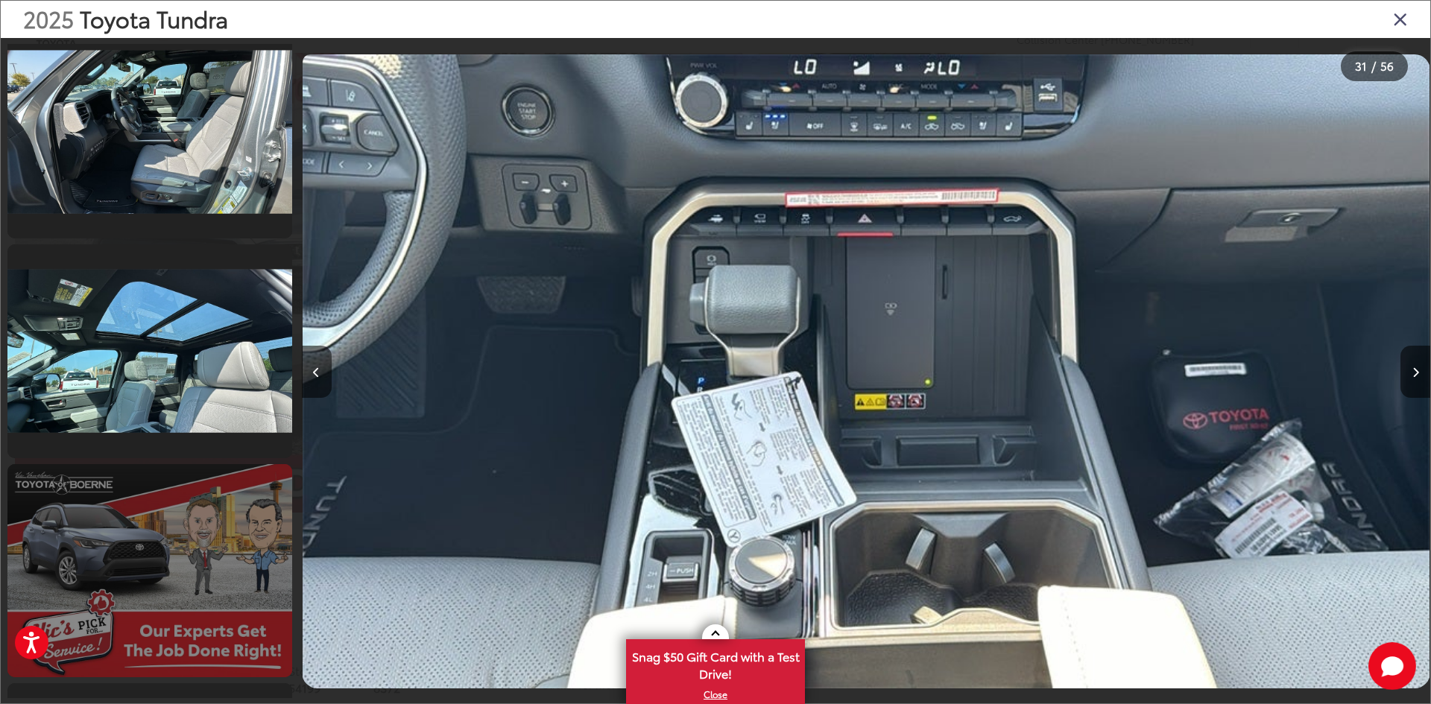
scroll to position [3723, 0]
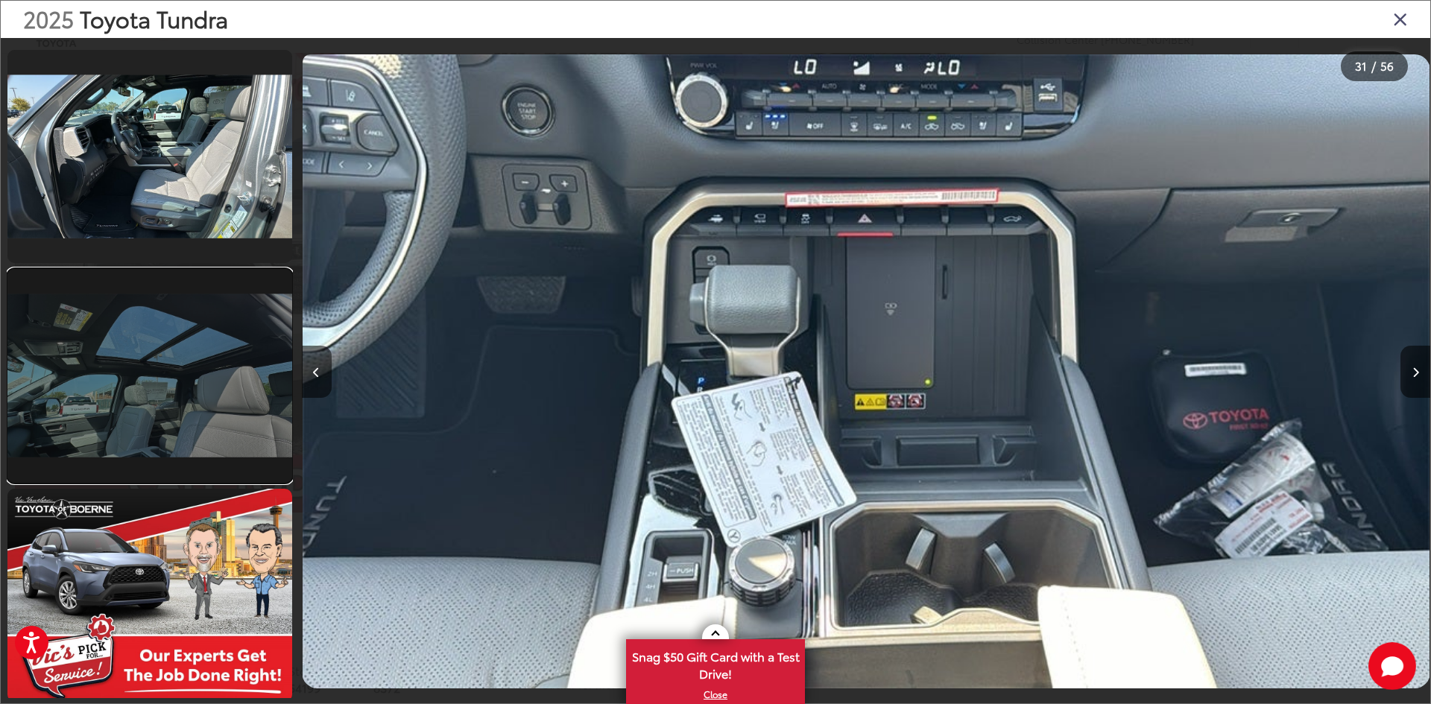
click at [166, 391] on link at bounding box center [149, 375] width 285 height 213
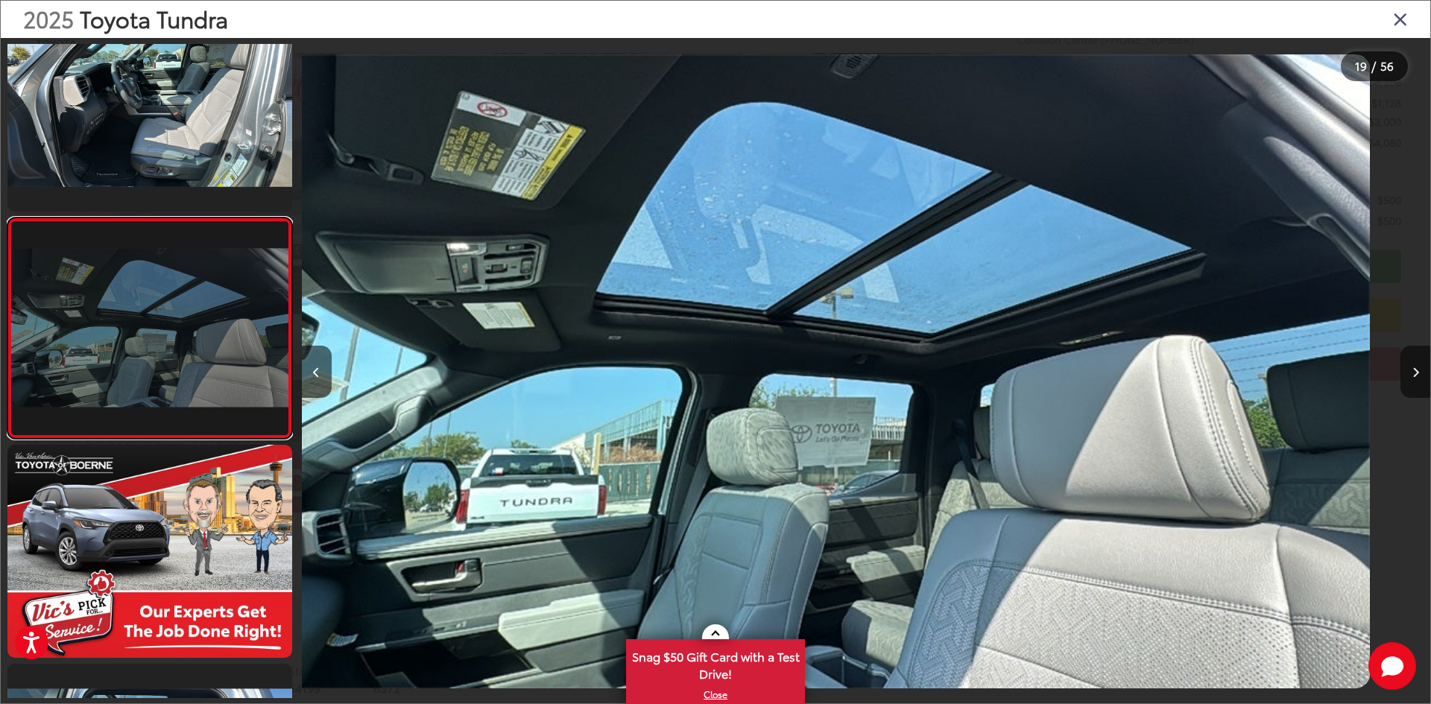
scroll to position [0, 0]
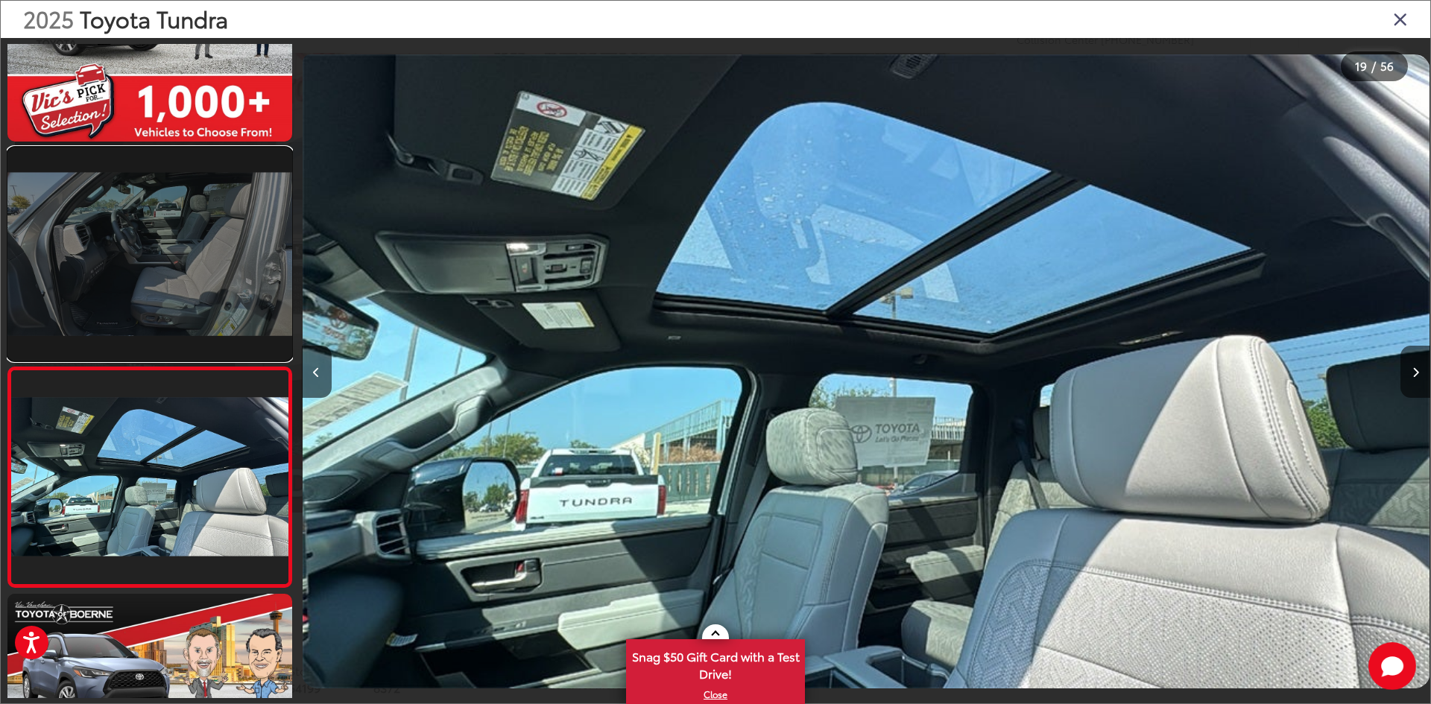
click at [169, 248] on link at bounding box center [149, 254] width 285 height 213
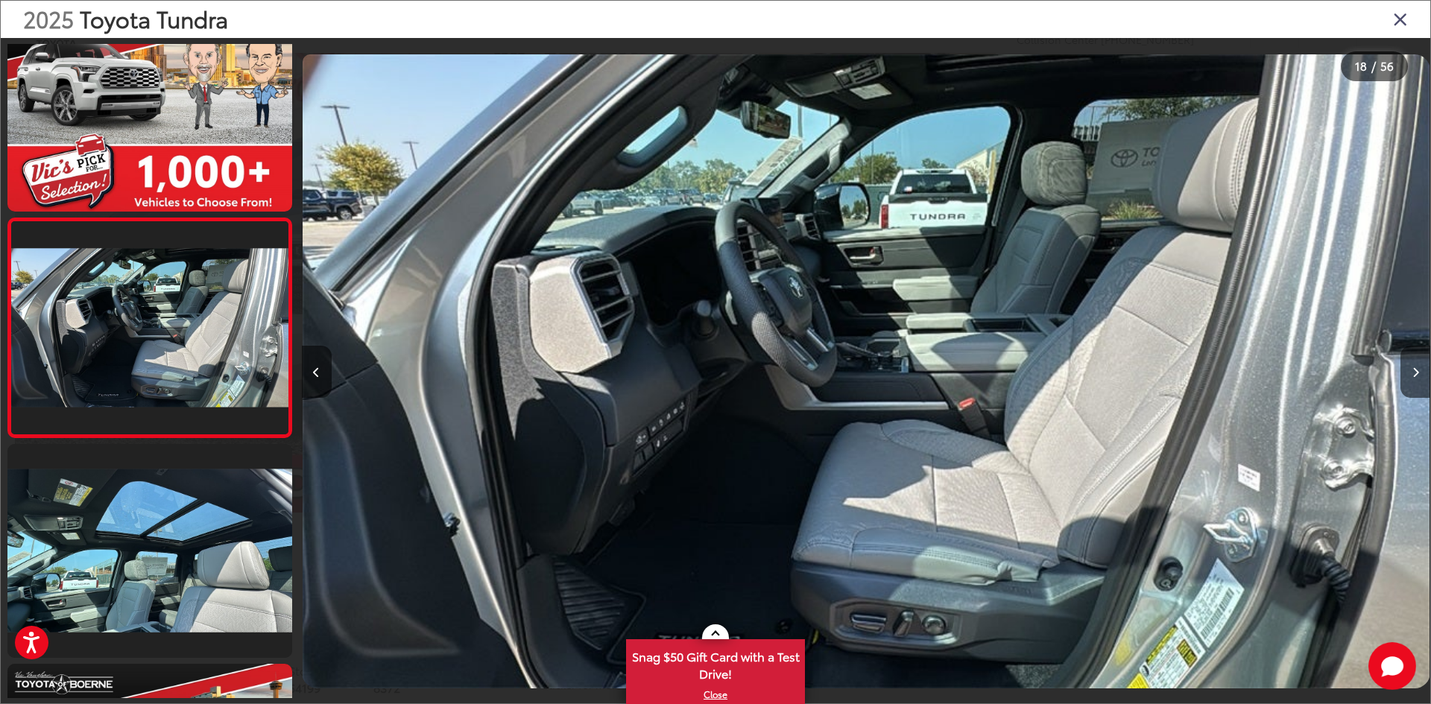
click at [1396, 22] on icon "Close gallery" at bounding box center [1400, 18] width 15 height 19
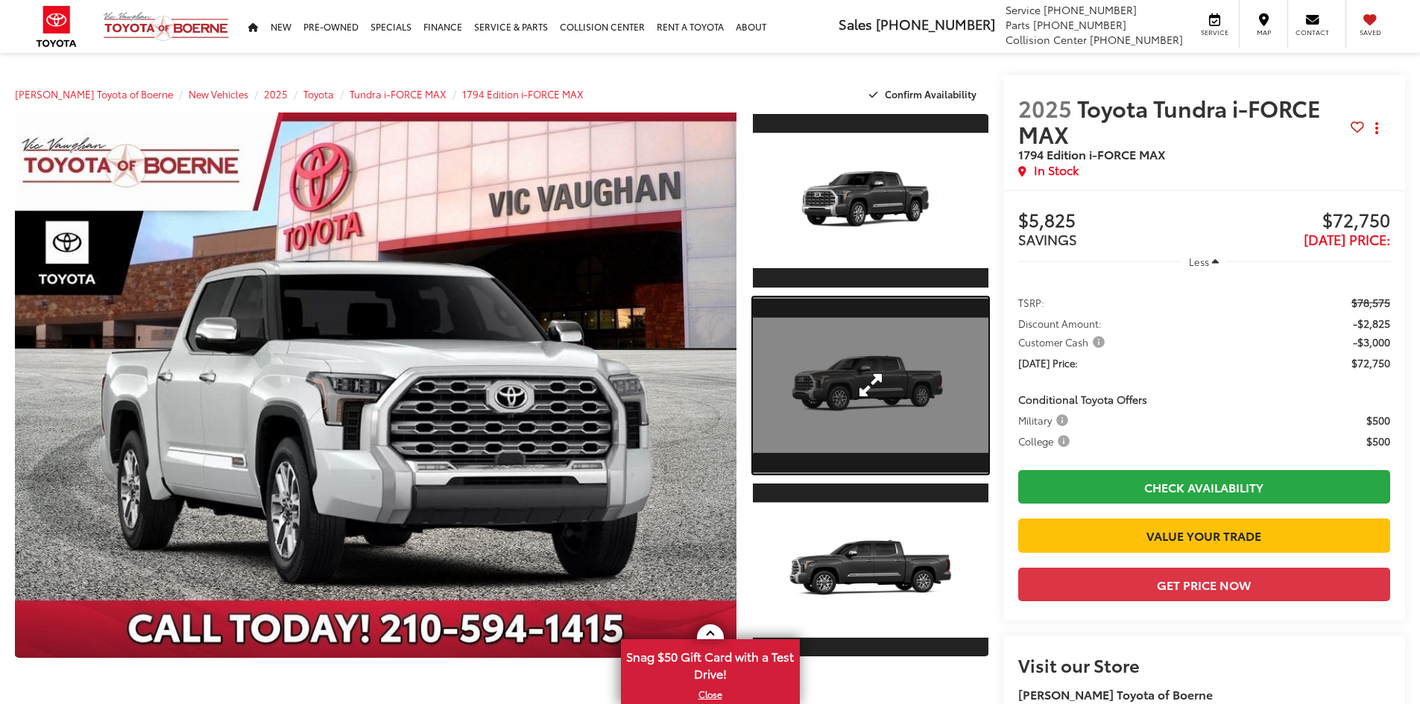
click at [859, 390] on link "Expand Photo 2" at bounding box center [871, 385] width 236 height 177
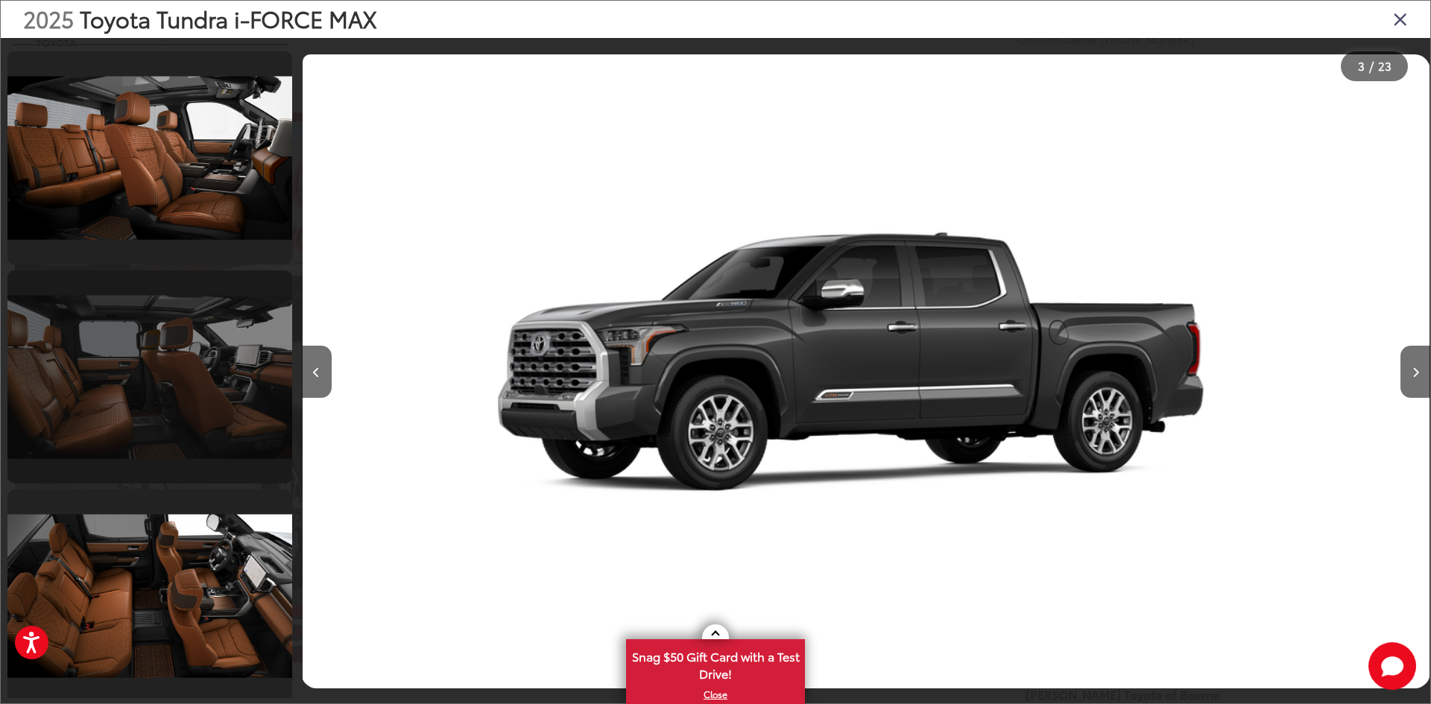
scroll to position [4391, 0]
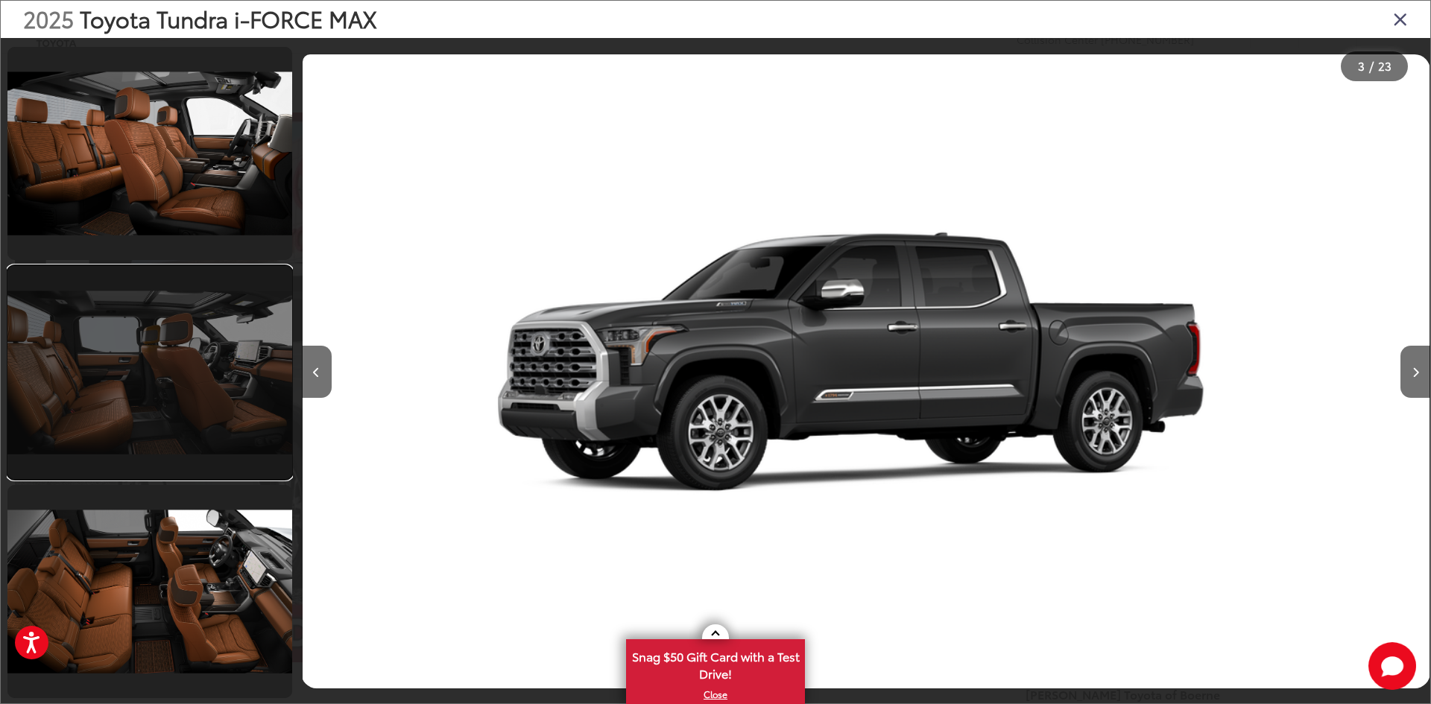
click at [163, 423] on link at bounding box center [149, 372] width 285 height 213
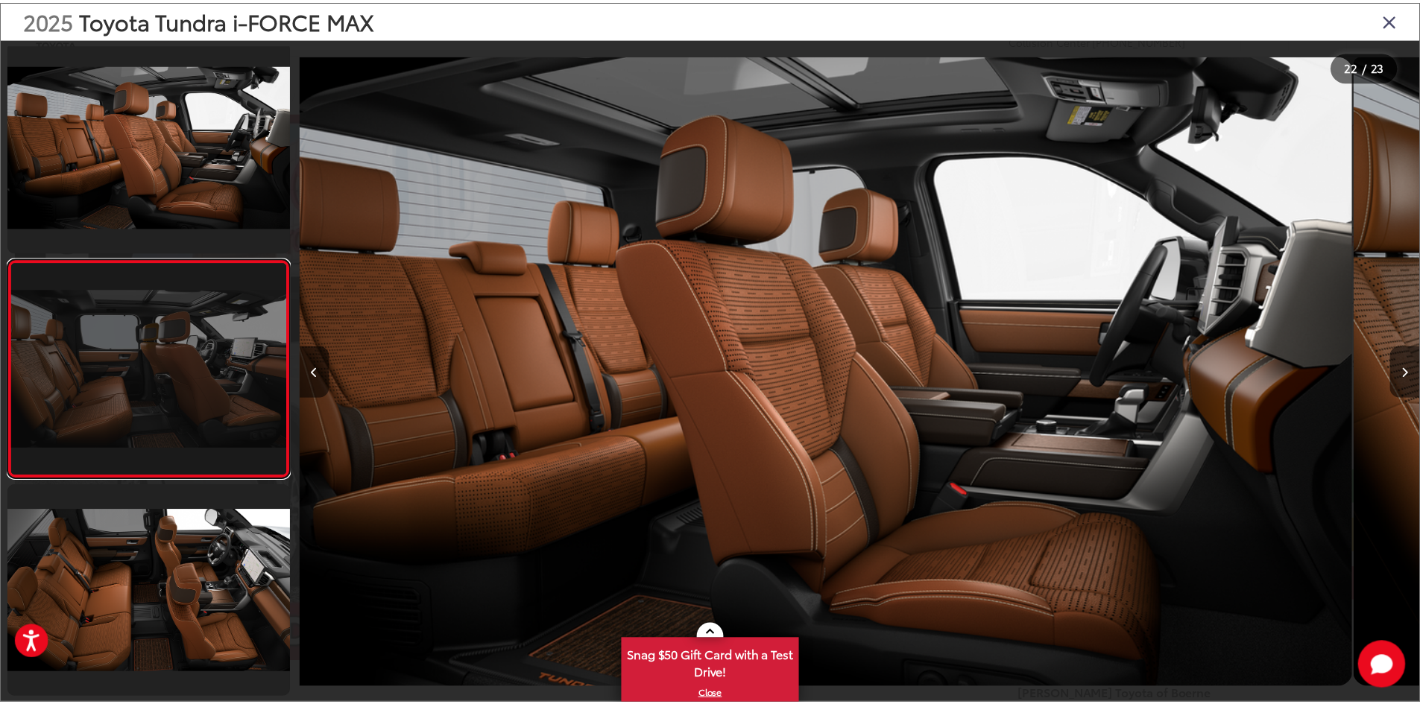
scroll to position [0, 23706]
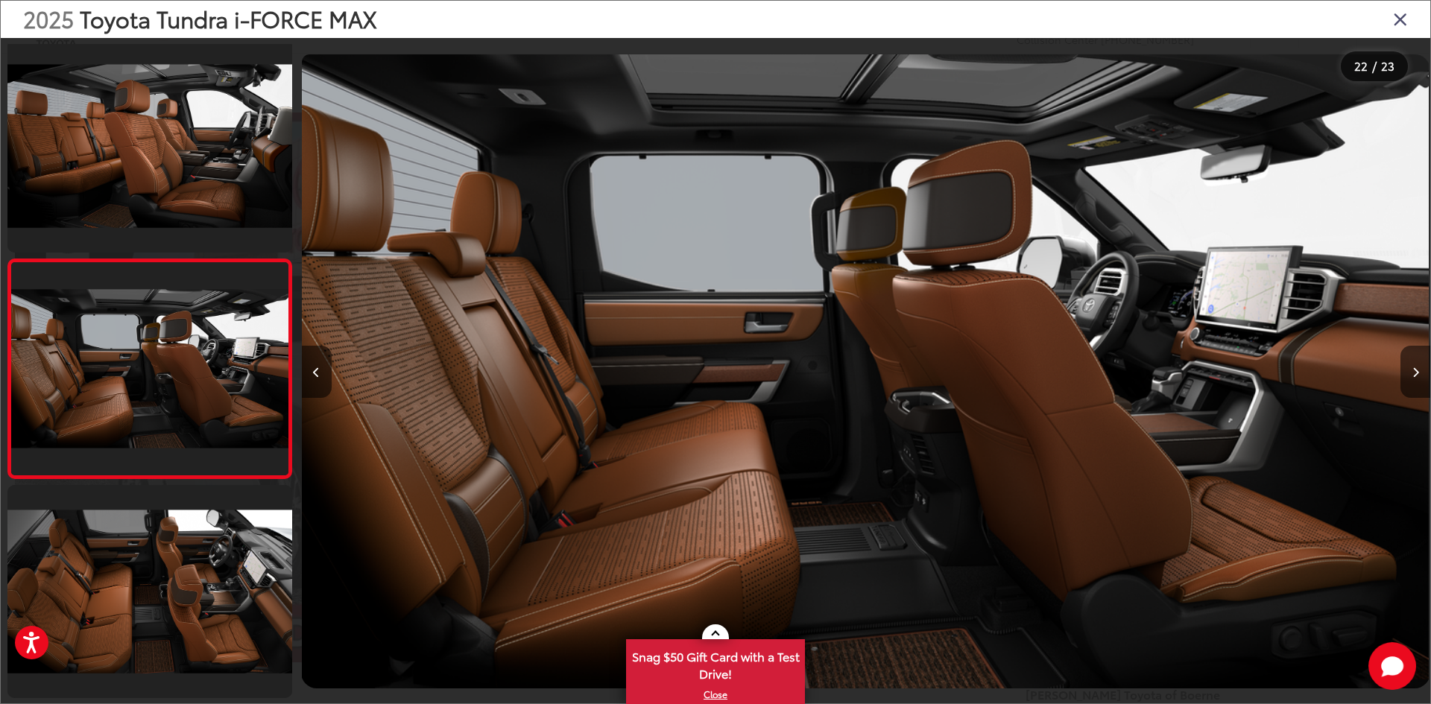
click at [1400, 18] on icon "Close gallery" at bounding box center [1400, 18] width 15 height 19
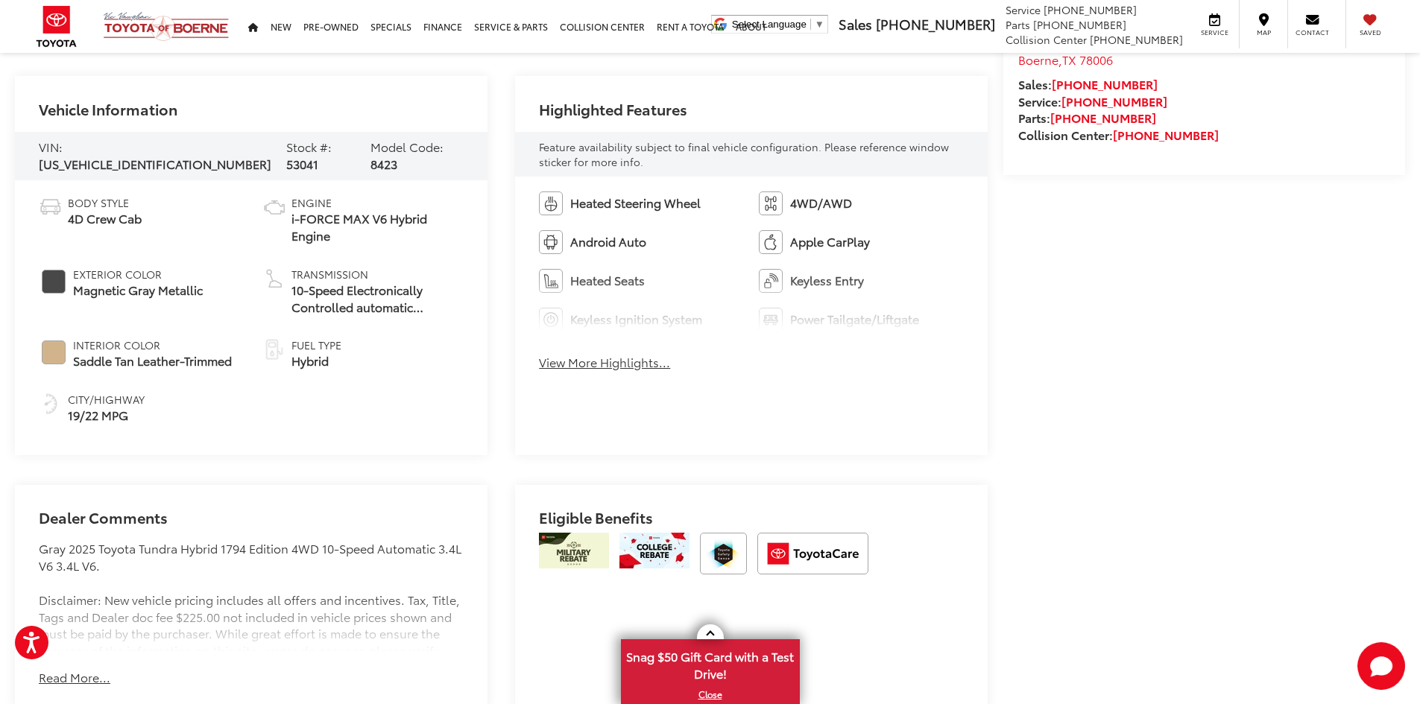
scroll to position [671, 0]
click at [626, 364] on button "View More Highlights..." at bounding box center [604, 361] width 131 height 17
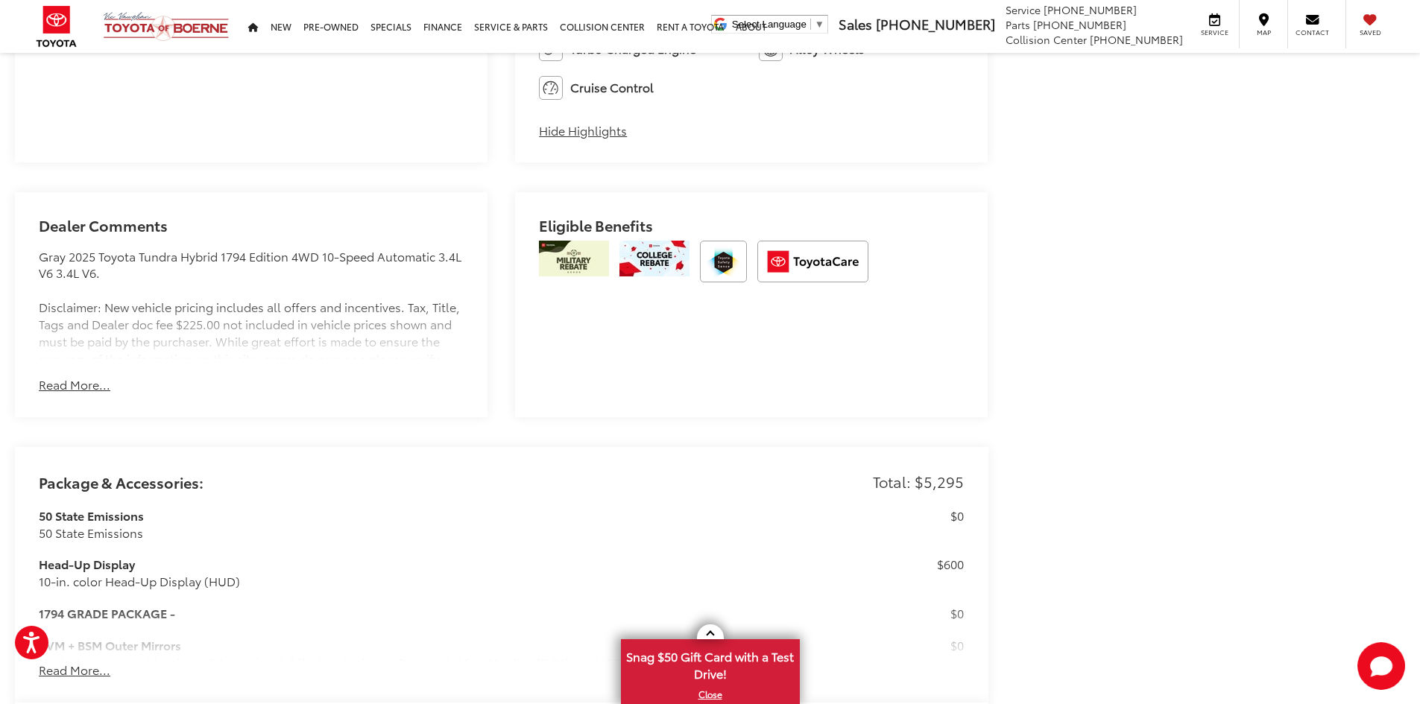
scroll to position [1193, 0]
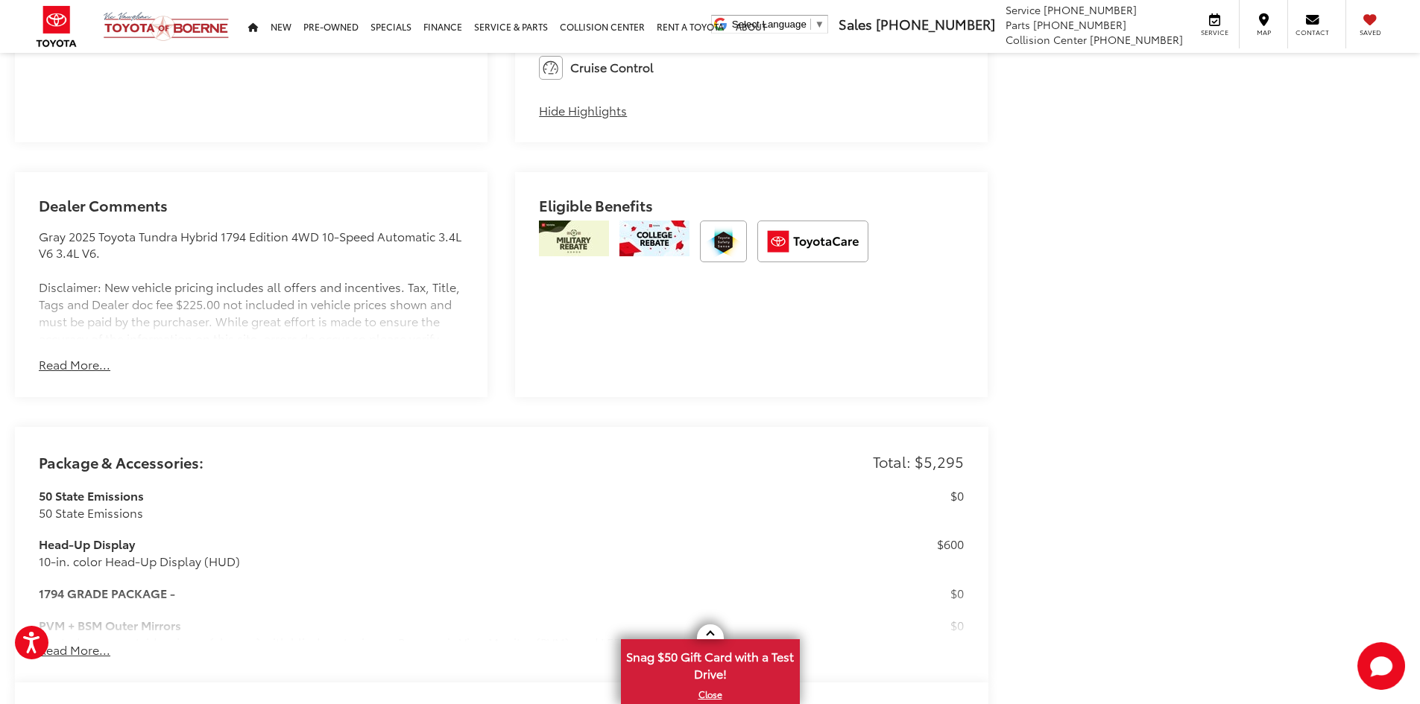
click at [76, 370] on button "Read More..." at bounding box center [75, 364] width 72 height 17
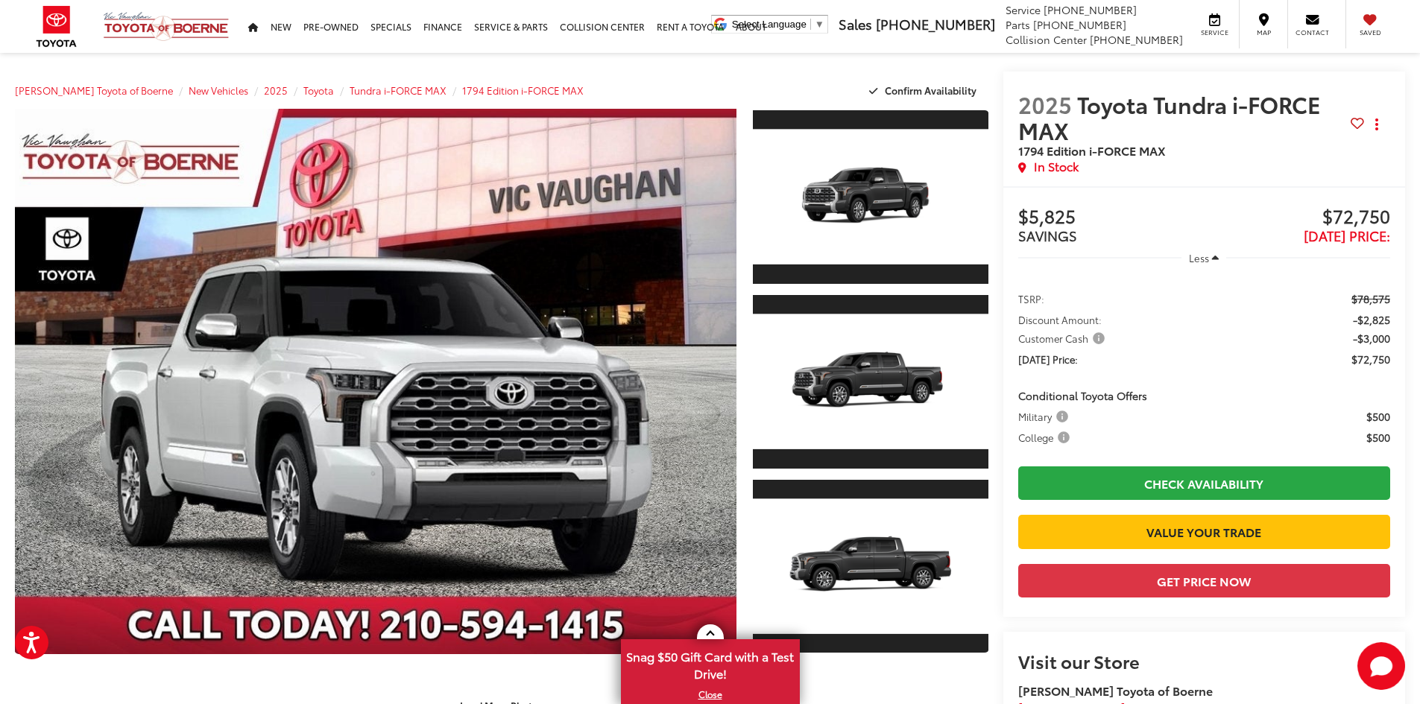
scroll to position [0, 0]
